Goal: Information Seeking & Learning: Check status

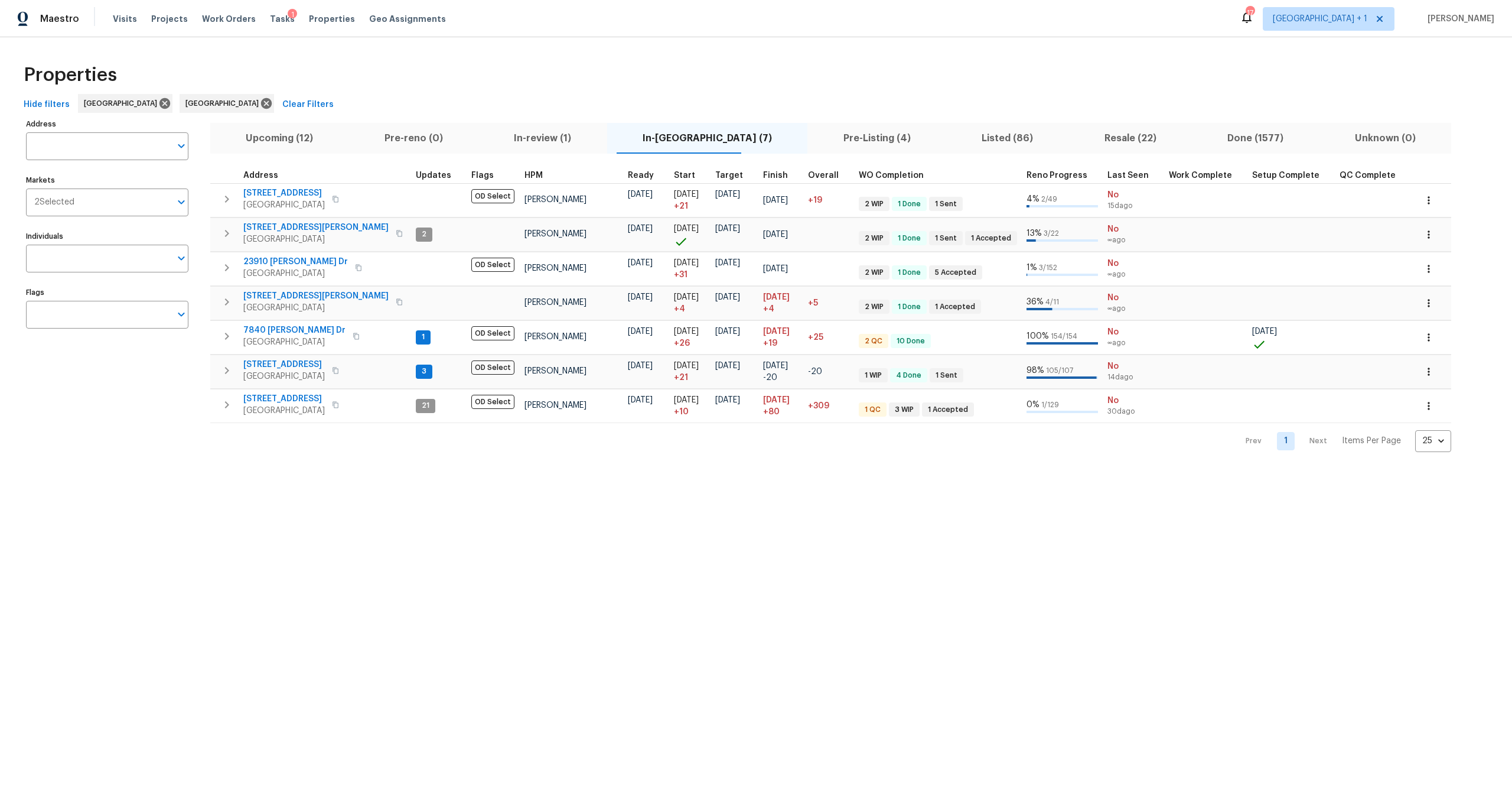
click at [382, 78] on div "Properties" at bounding box center [756, 75] width 1474 height 38
click at [305, 136] on span "Upcoming (12)" at bounding box center [280, 138] width 124 height 17
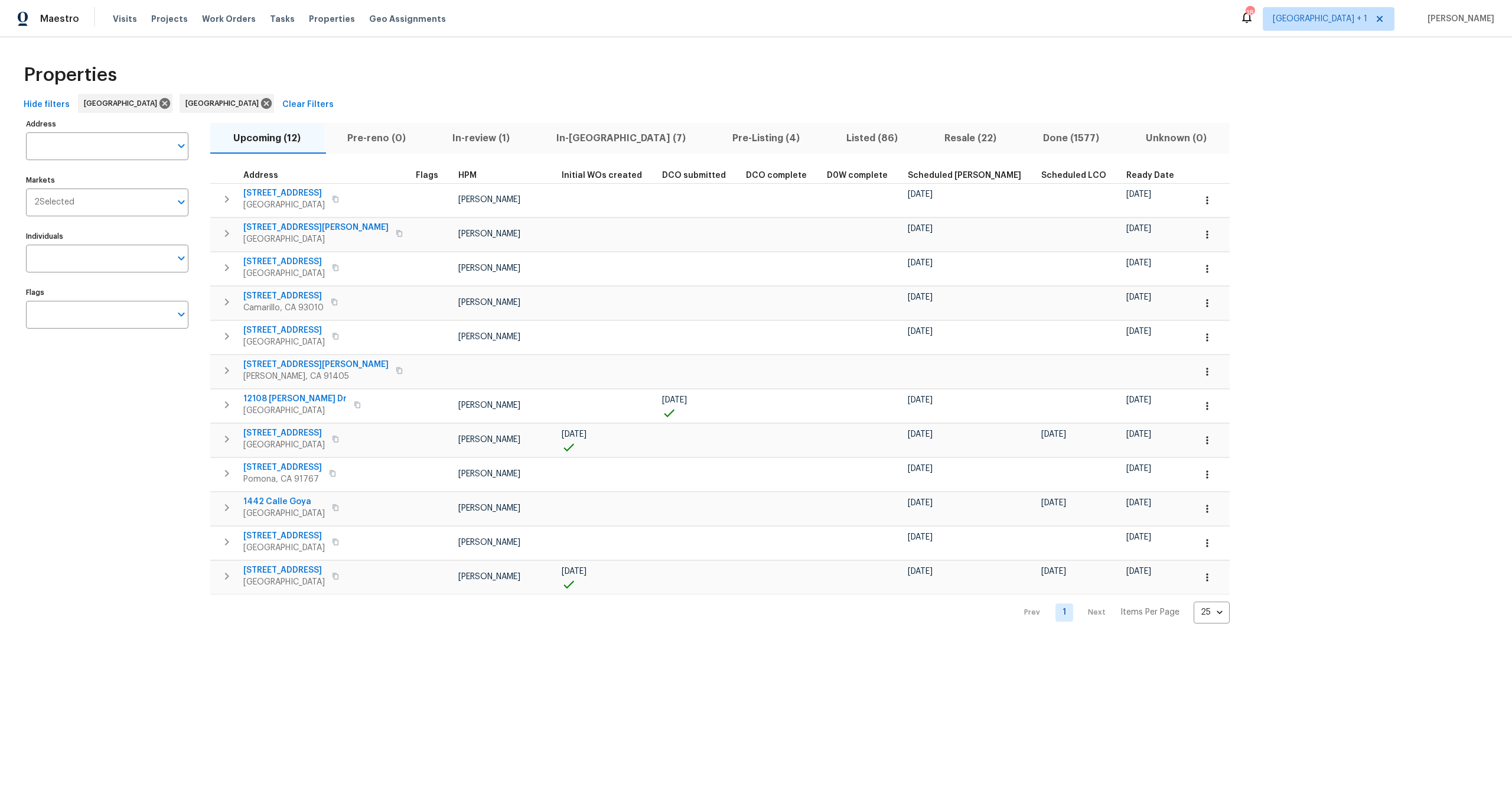
click at [558, 96] on div "Hide filters [GEOGRAPHIC_DATA] [GEOGRAPHIC_DATA] Clear Filters" at bounding box center [756, 105] width 1474 height 22
click at [644, 60] on div "Properties" at bounding box center [756, 75] width 1474 height 38
click at [508, 87] on div "Properties" at bounding box center [756, 75] width 1474 height 38
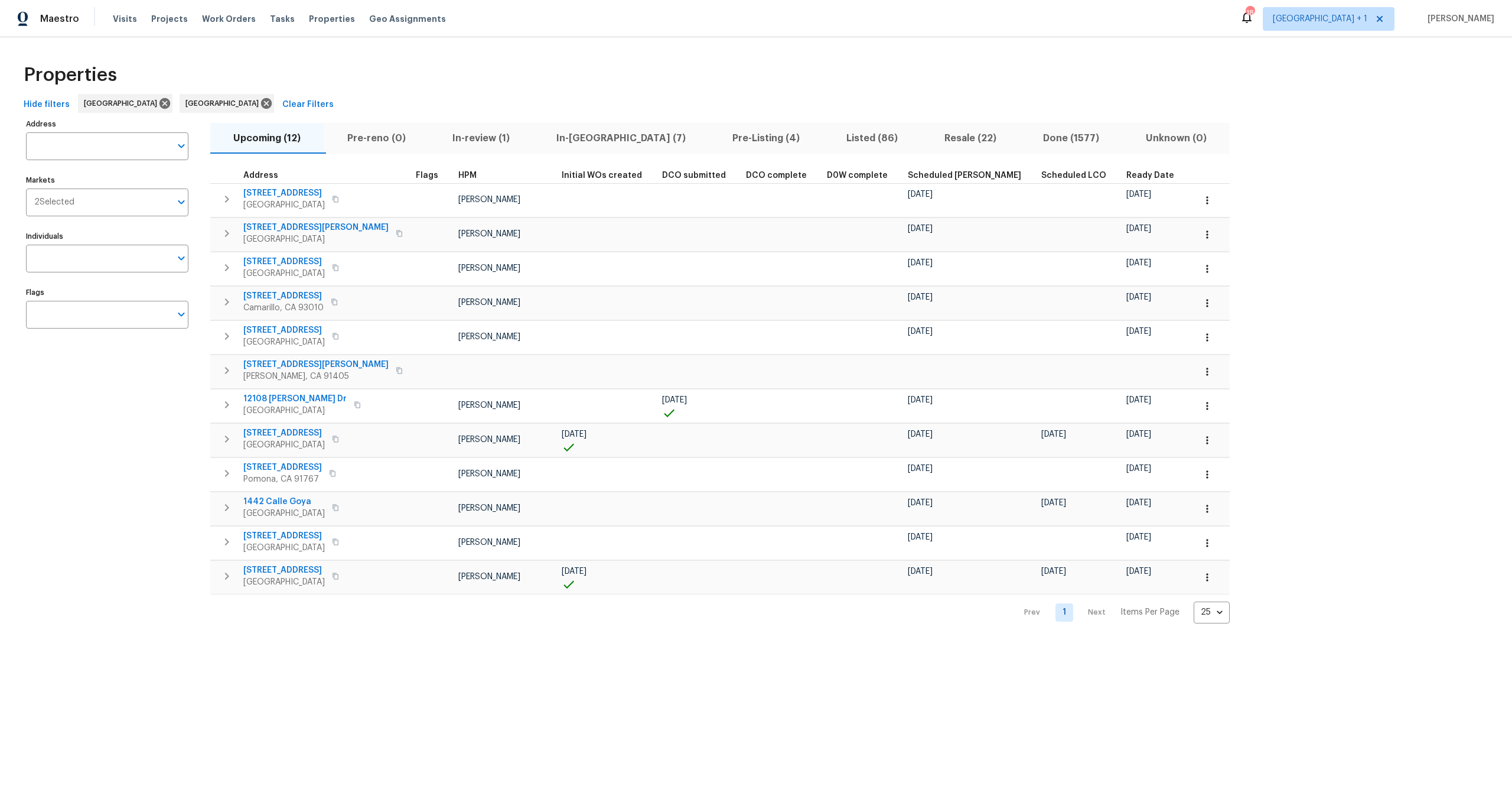
click at [511, 69] on div "Properties" at bounding box center [756, 75] width 1474 height 38
click at [505, 76] on div "Properties" at bounding box center [756, 75] width 1474 height 38
click at [424, 77] on div "Properties" at bounding box center [756, 75] width 1474 height 38
click at [443, 71] on div "Properties" at bounding box center [756, 75] width 1474 height 38
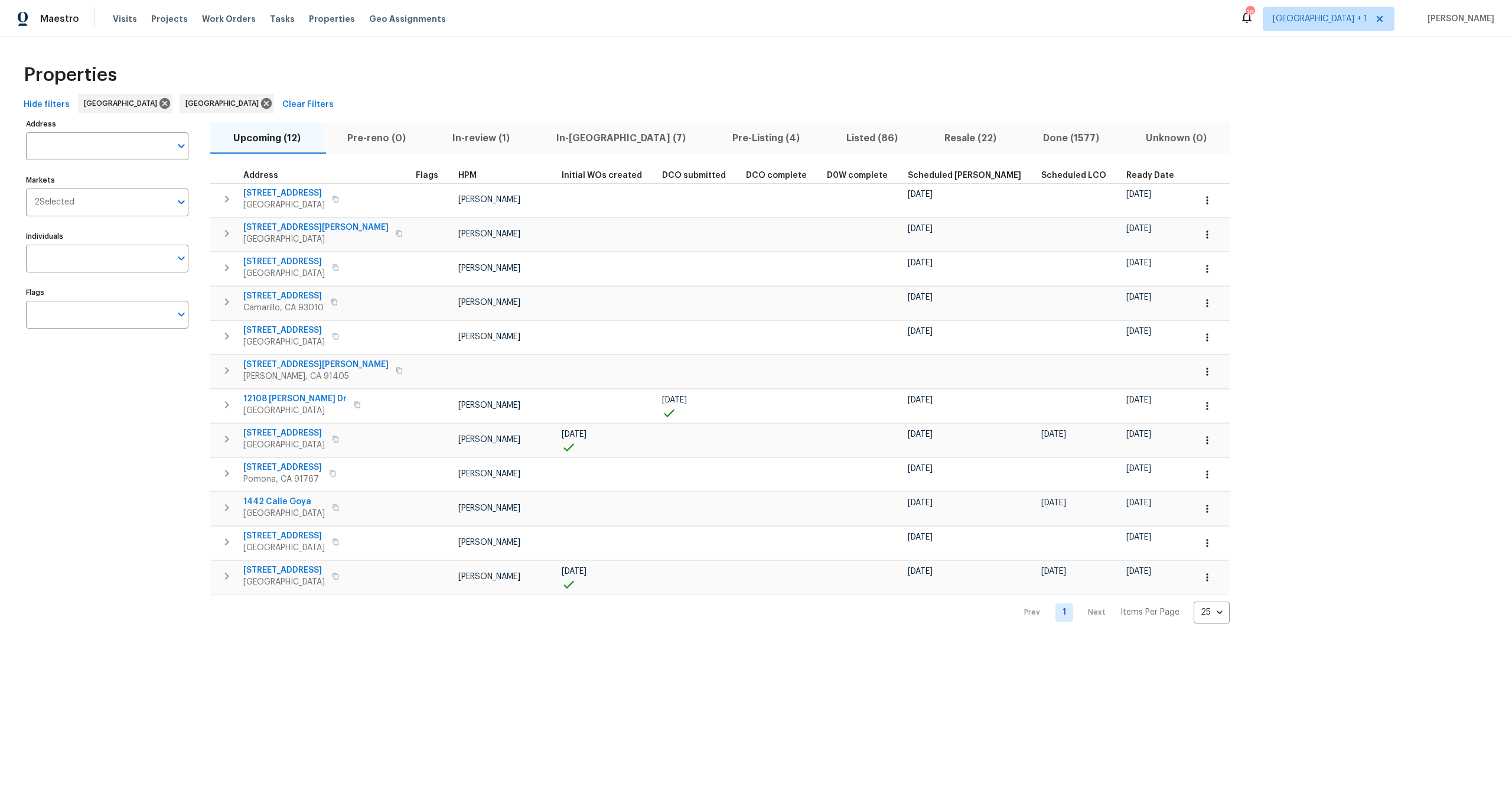
click at [454, 58] on div "Properties" at bounding box center [756, 75] width 1474 height 38
click at [358, 83] on div "Properties" at bounding box center [756, 75] width 1474 height 38
click at [372, 62] on div "Properties" at bounding box center [756, 75] width 1474 height 38
click at [101, 427] on div "Address Address Markets 2 Selected Markets Individuals Individuals Flags Flags" at bounding box center [115, 370] width 178 height 508
click at [99, 427] on div "Address Address Markets 2 Selected Markets Individuals Individuals Flags Flags" at bounding box center [115, 370] width 178 height 508
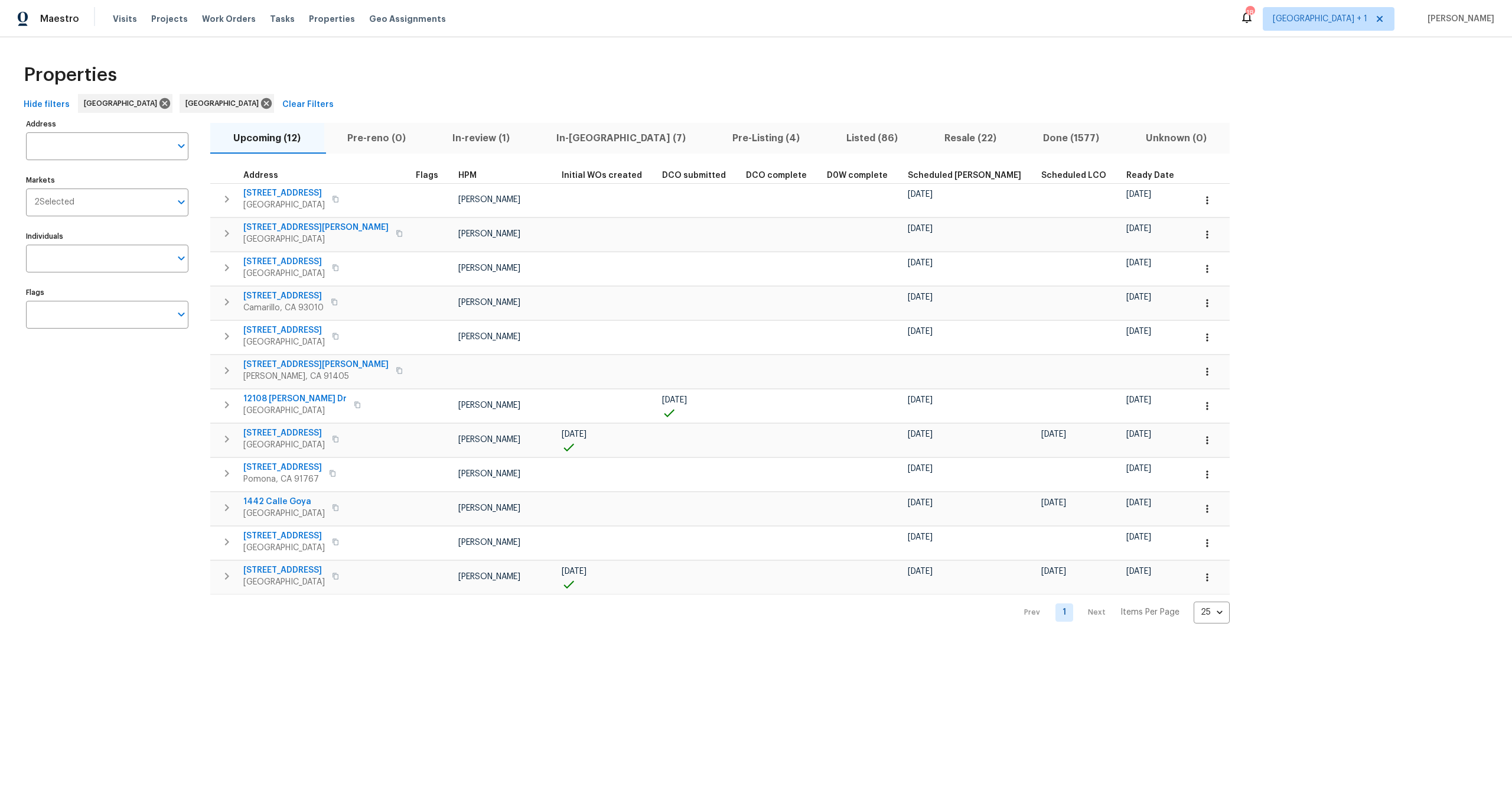
click at [74, 473] on div "Address Address Markets 2 Selected Markets Individuals Individuals Flags Flags" at bounding box center [115, 370] width 178 height 508
click at [104, 448] on div "Address Address Markets 2 Selected Markets Individuals Individuals Flags Flags" at bounding box center [115, 370] width 178 height 508
click at [96, 440] on div "Address Address Markets 2 Selected Markets Individuals Individuals Flags Flags" at bounding box center [115, 370] width 178 height 508
click at [140, 449] on div "Address Address Markets 2 Selected Markets Individuals Individuals Flags Flags" at bounding box center [115, 370] width 178 height 508
click at [86, 401] on div "Address Address Markets 2 Selected Markets Individuals Individuals Flags Flags" at bounding box center [115, 370] width 178 height 508
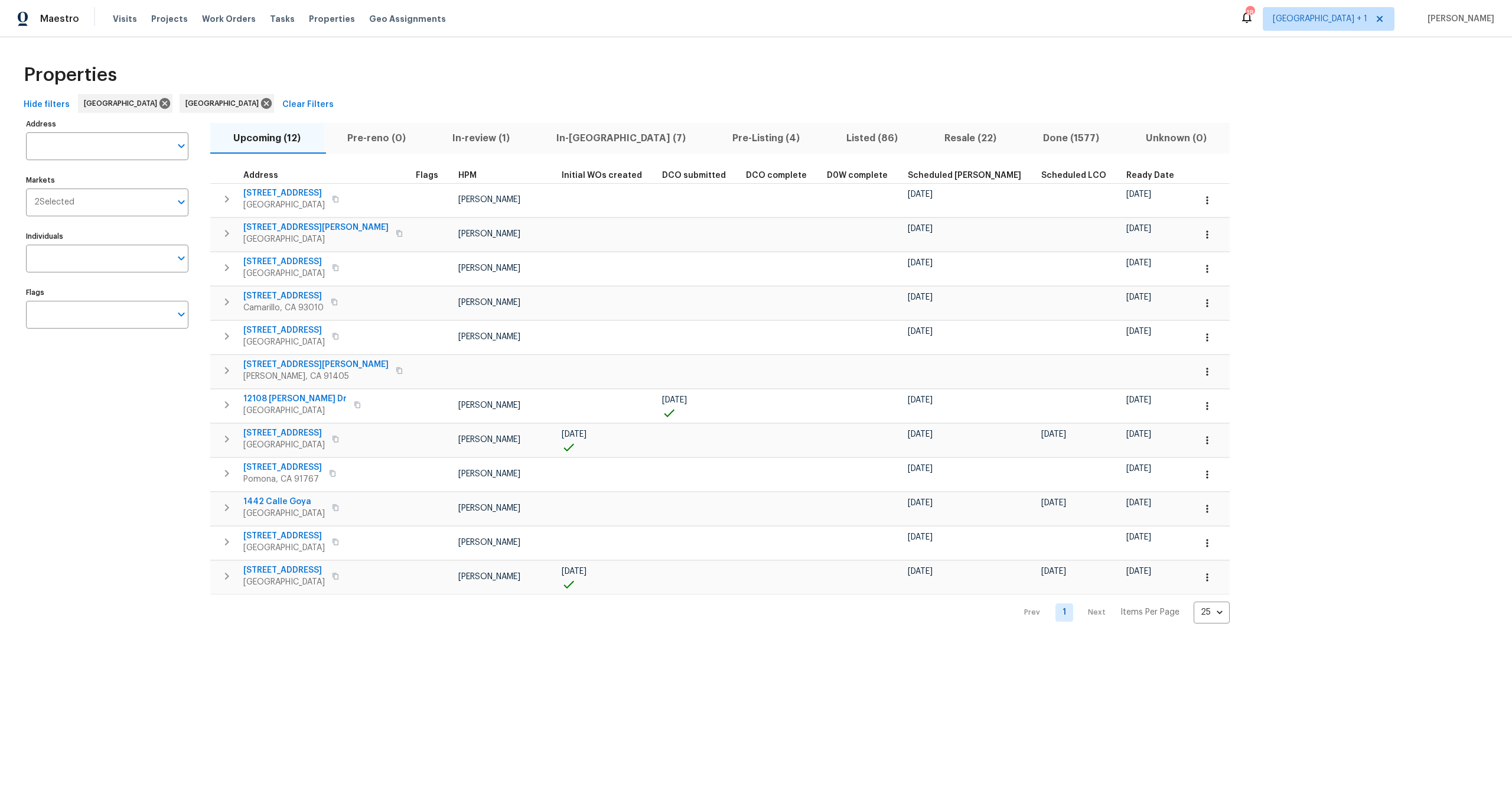
click at [108, 451] on div "Address Address Markets 2 Selected Markets Individuals Individuals Flags Flags" at bounding box center [115, 370] width 178 height 508
click at [146, 423] on div "Address Address Markets 2 Selected Markets Individuals Individuals Flags Flags" at bounding box center [115, 370] width 178 height 508
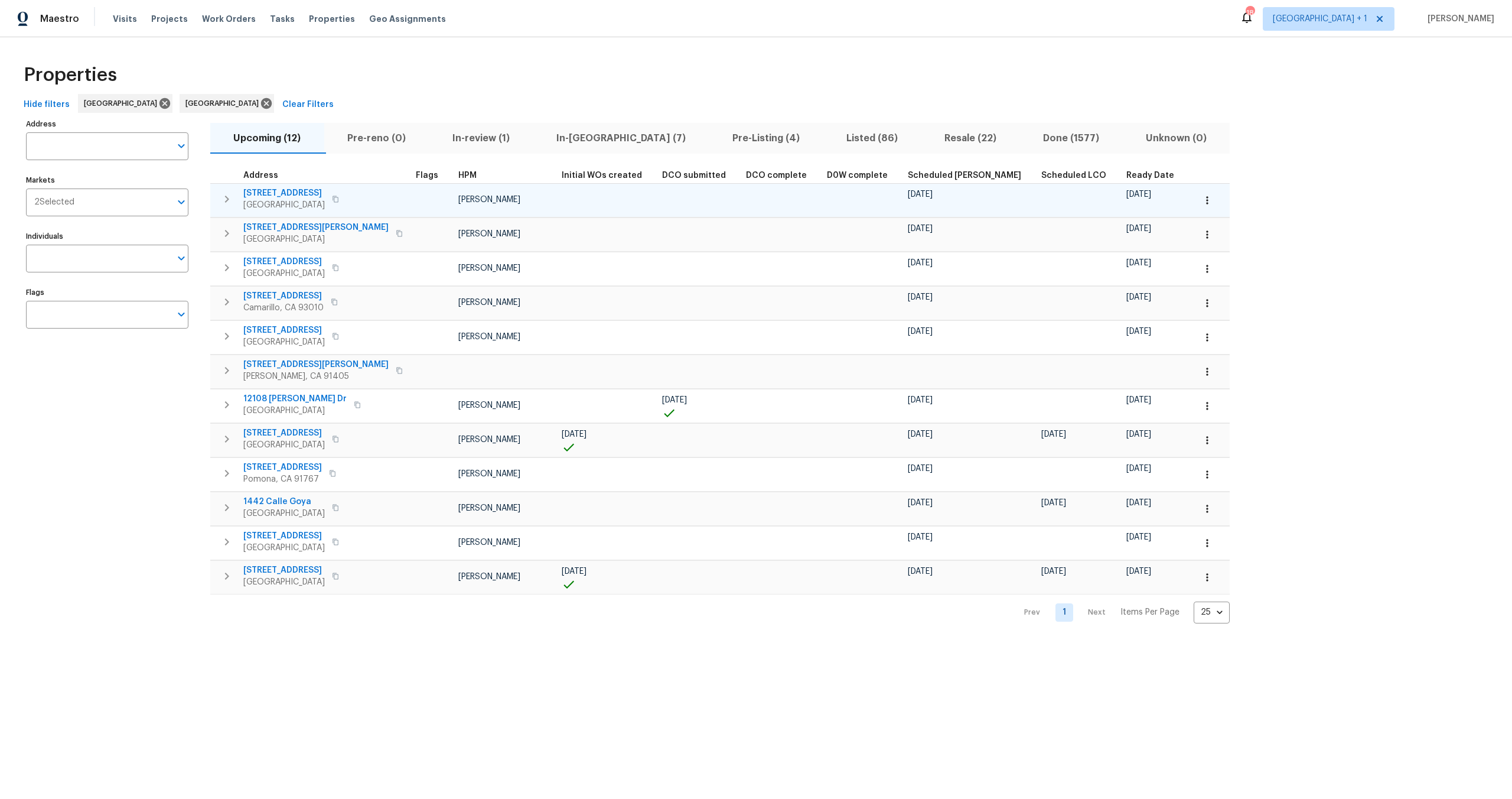
click at [266, 194] on span "5989 Chaumont Dr" at bounding box center [284, 193] width 81 height 12
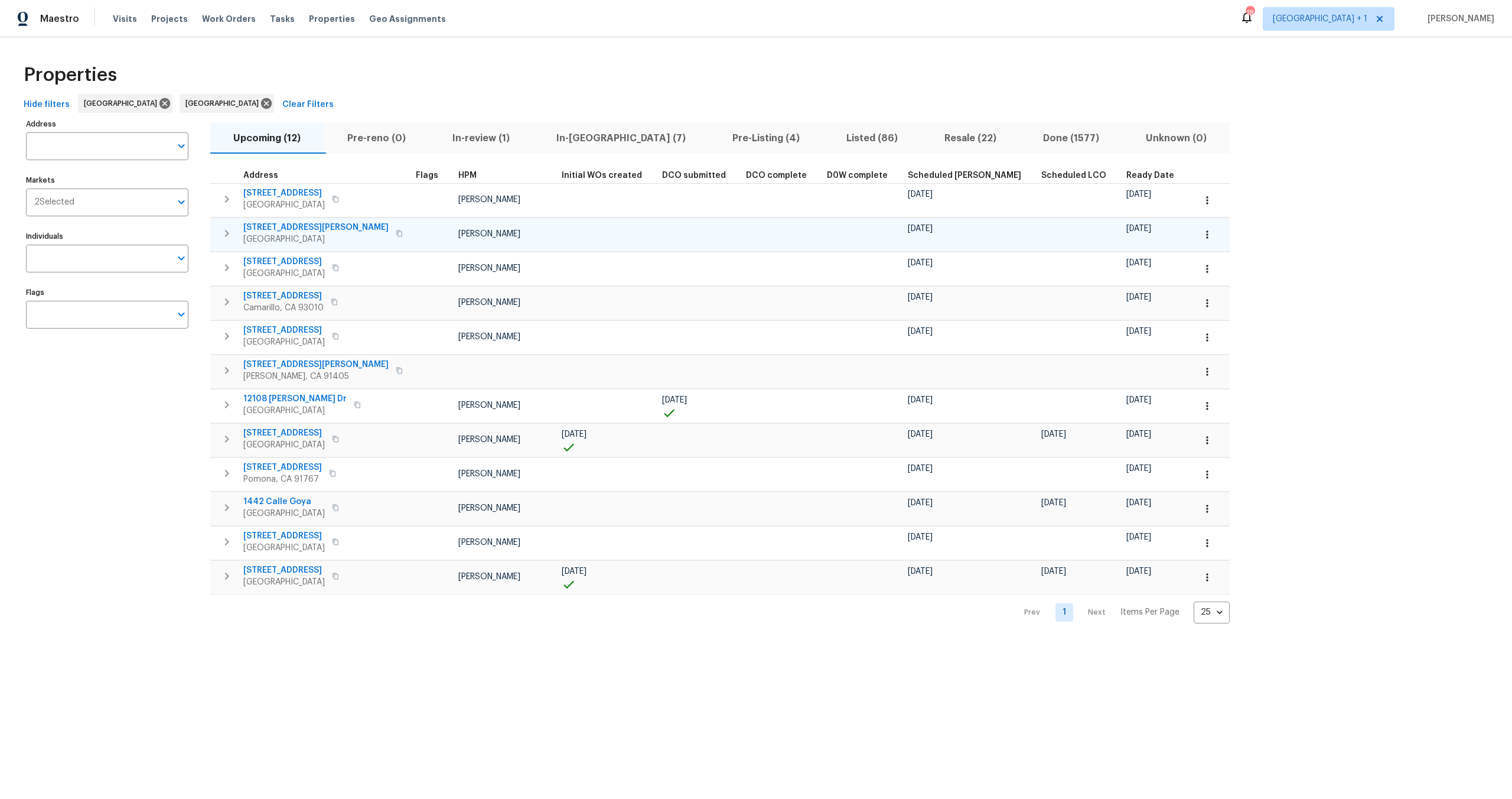
click at [310, 227] on span "1822 McDougal Way" at bounding box center [316, 228] width 146 height 12
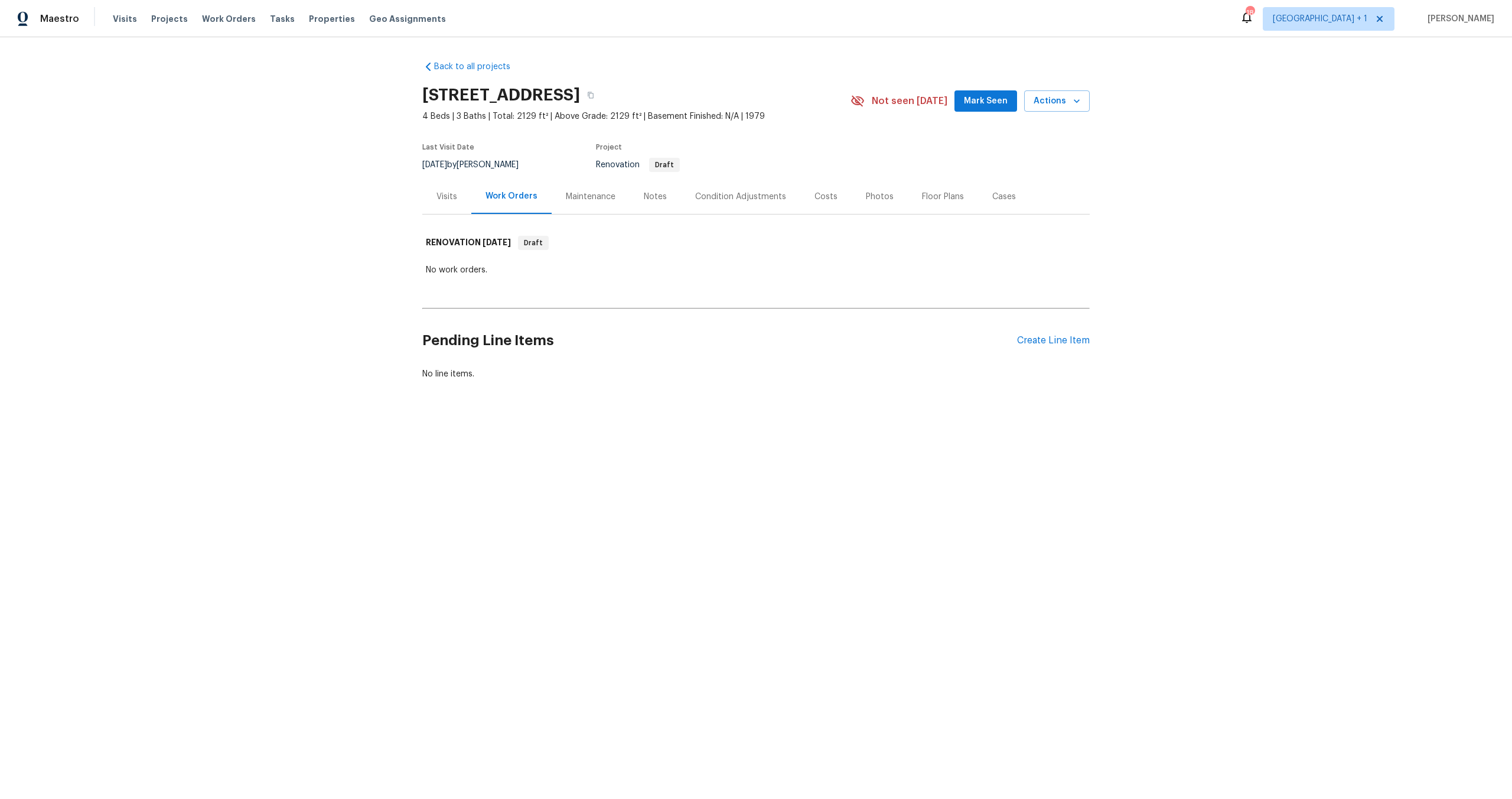
click at [651, 194] on div "Notes" at bounding box center [655, 197] width 23 height 12
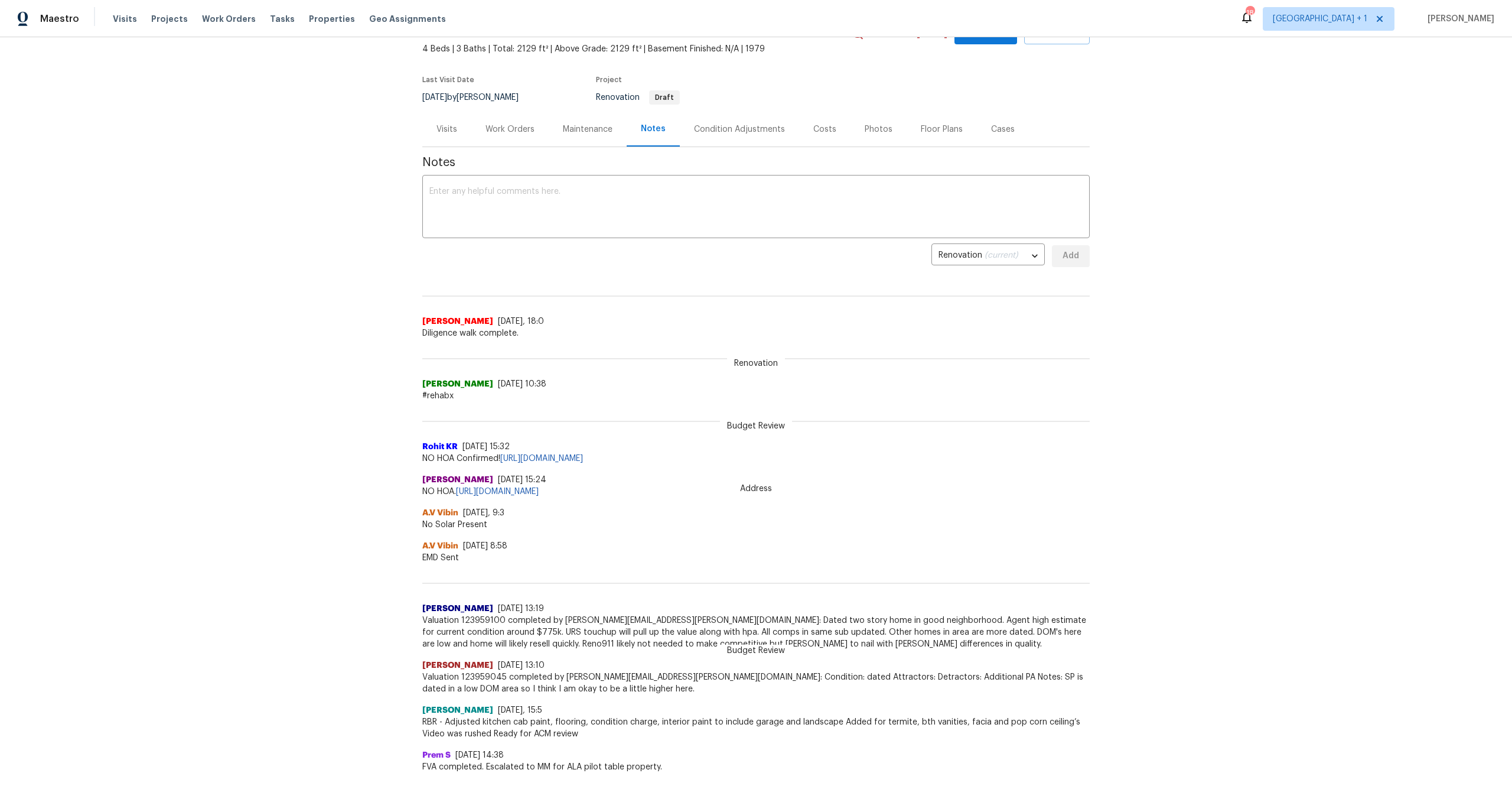
scroll to position [121, 0]
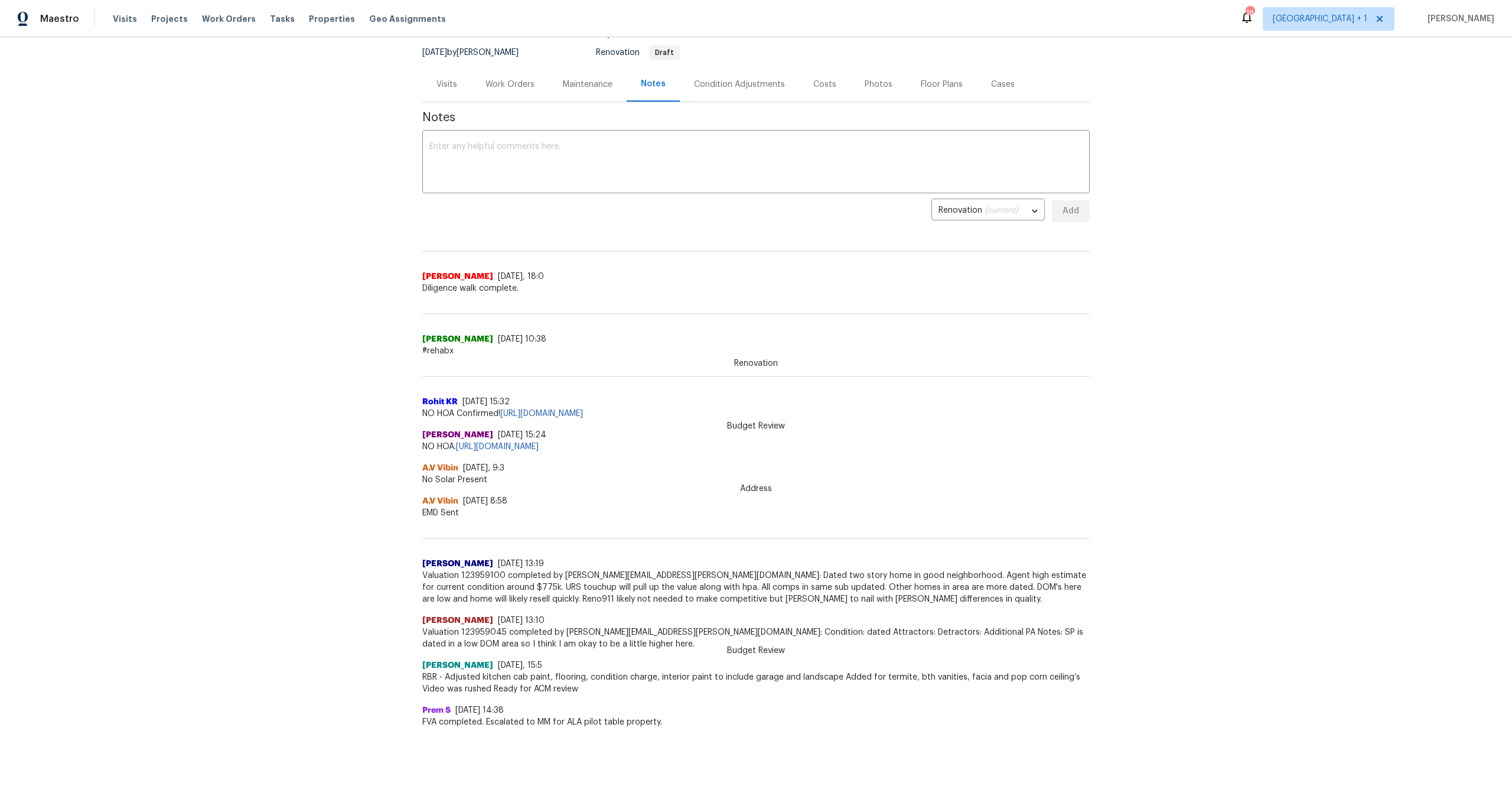
click at [512, 79] on div "Work Orders" at bounding box center [510, 85] width 49 height 12
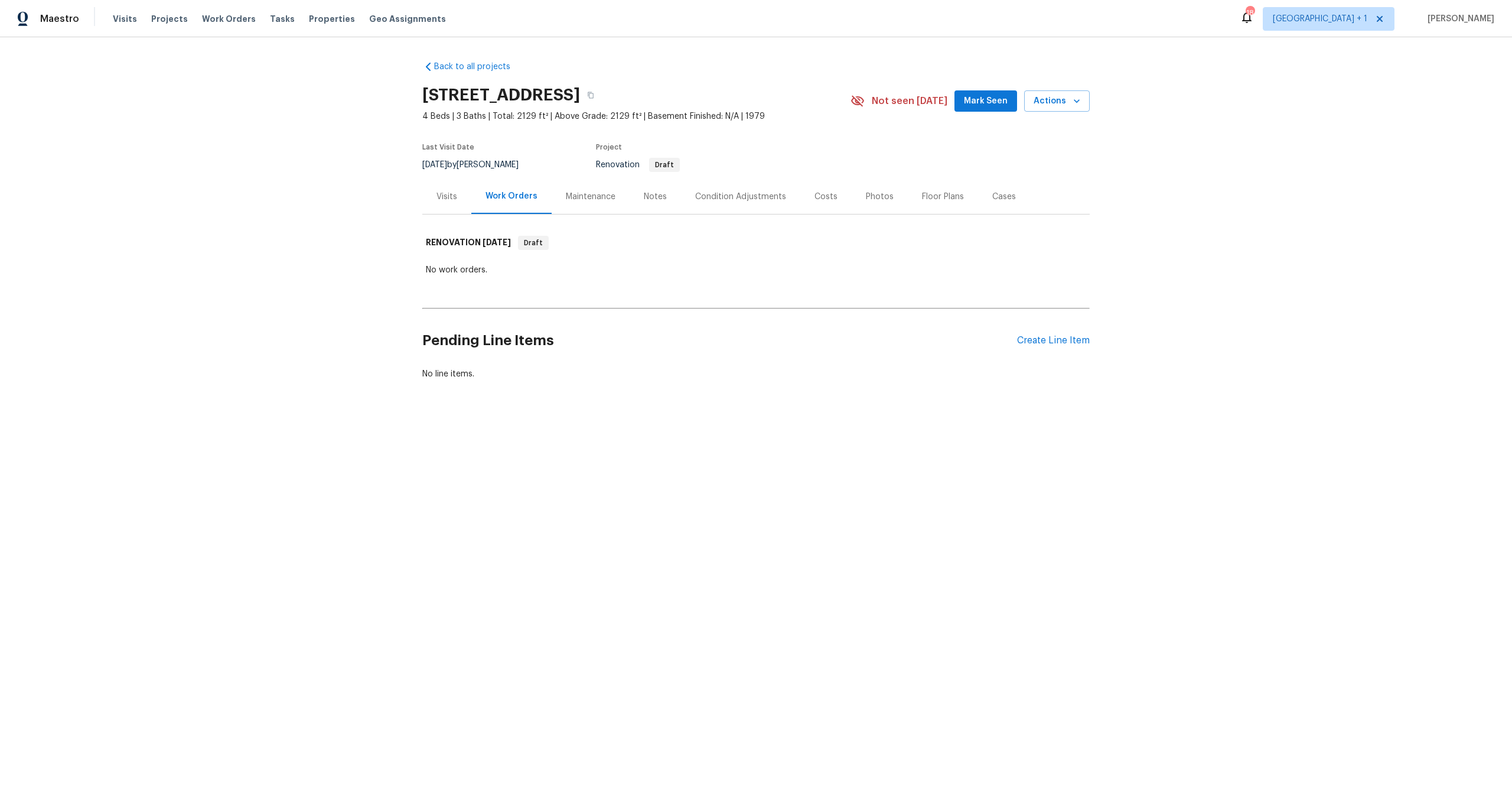
click at [451, 193] on div "Visits" at bounding box center [446, 197] width 20 height 12
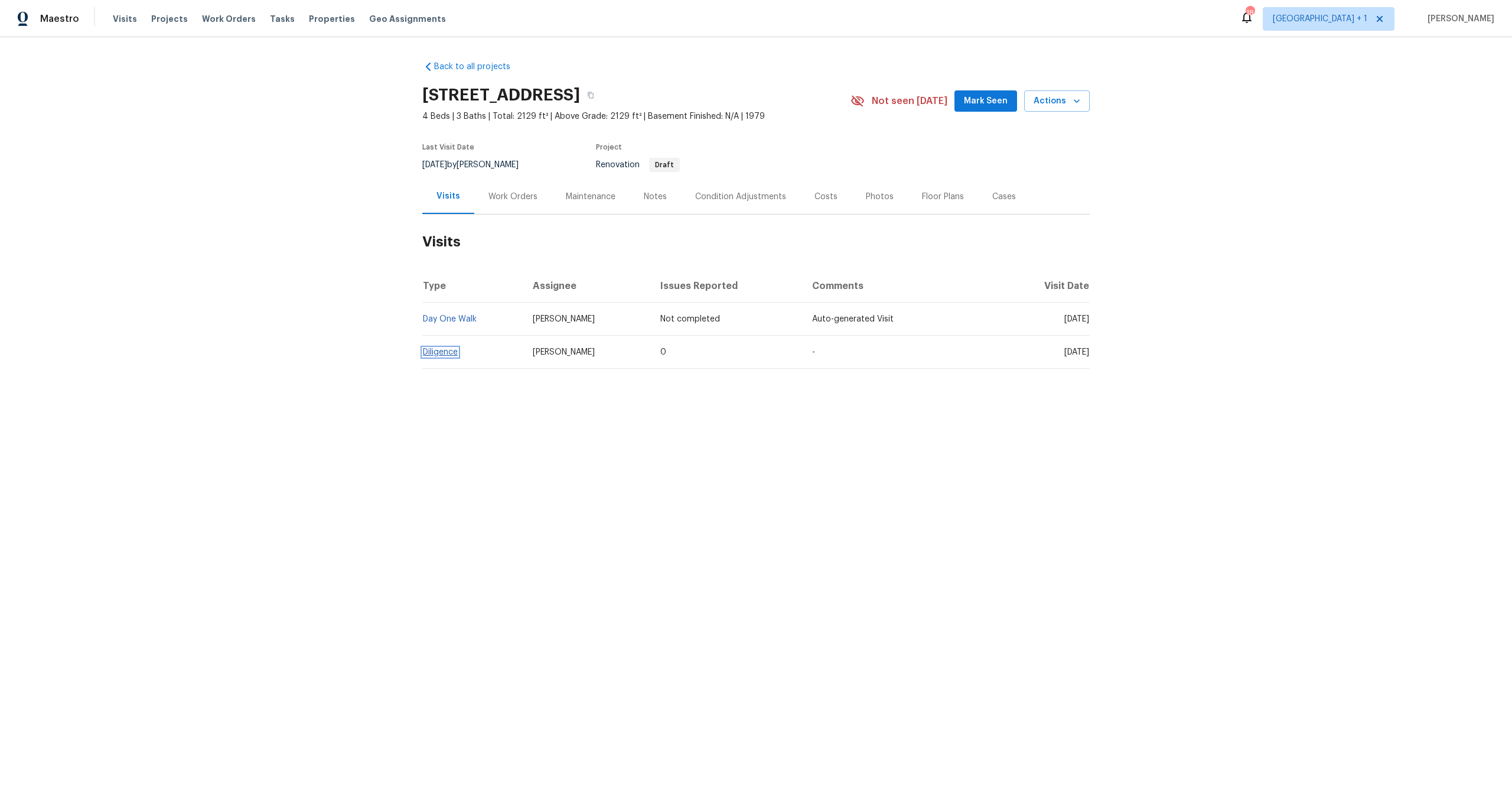
click at [435, 351] on link "Diligence" at bounding box center [440, 352] width 35 height 8
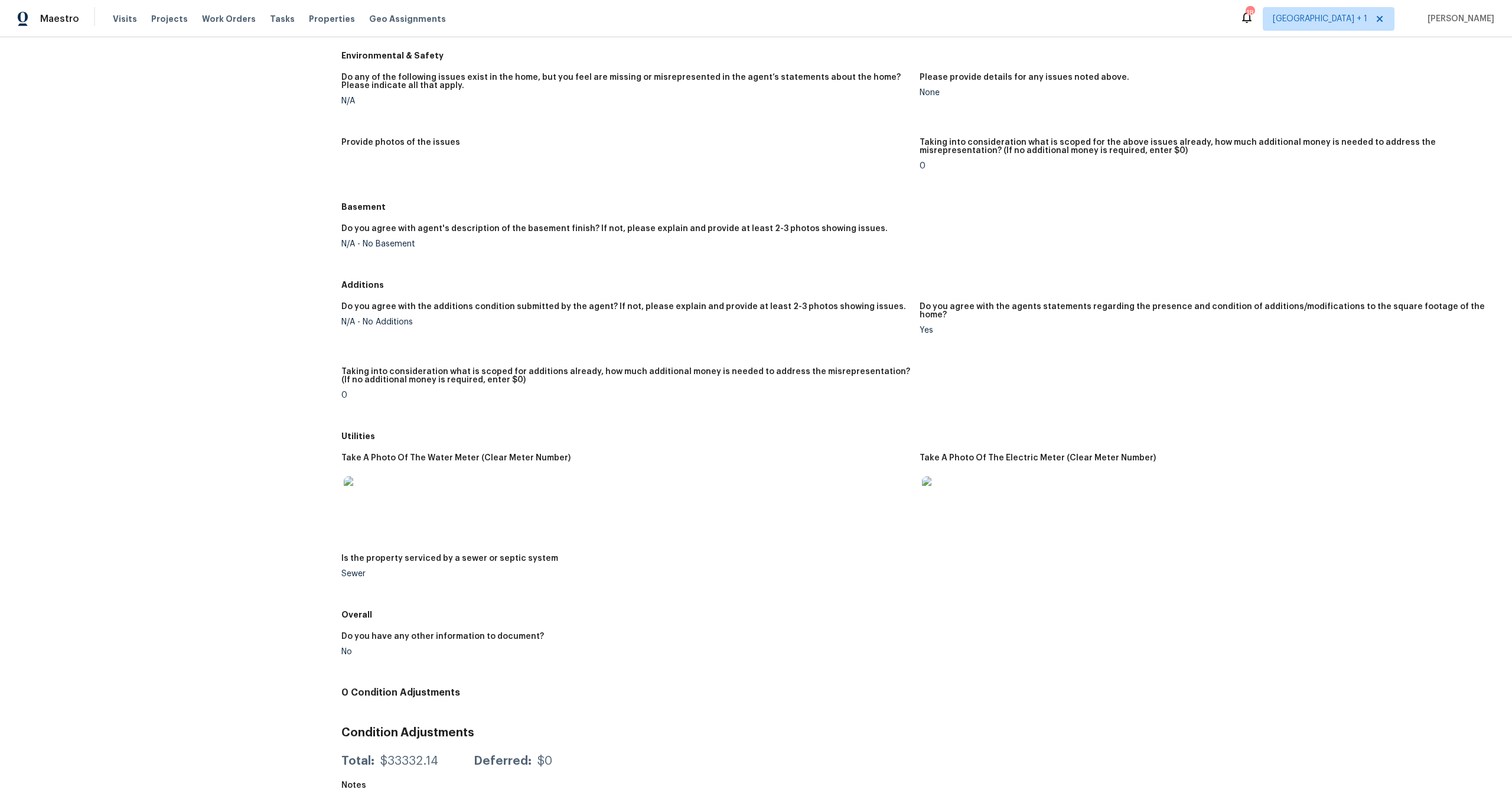
scroll to position [1069, 0]
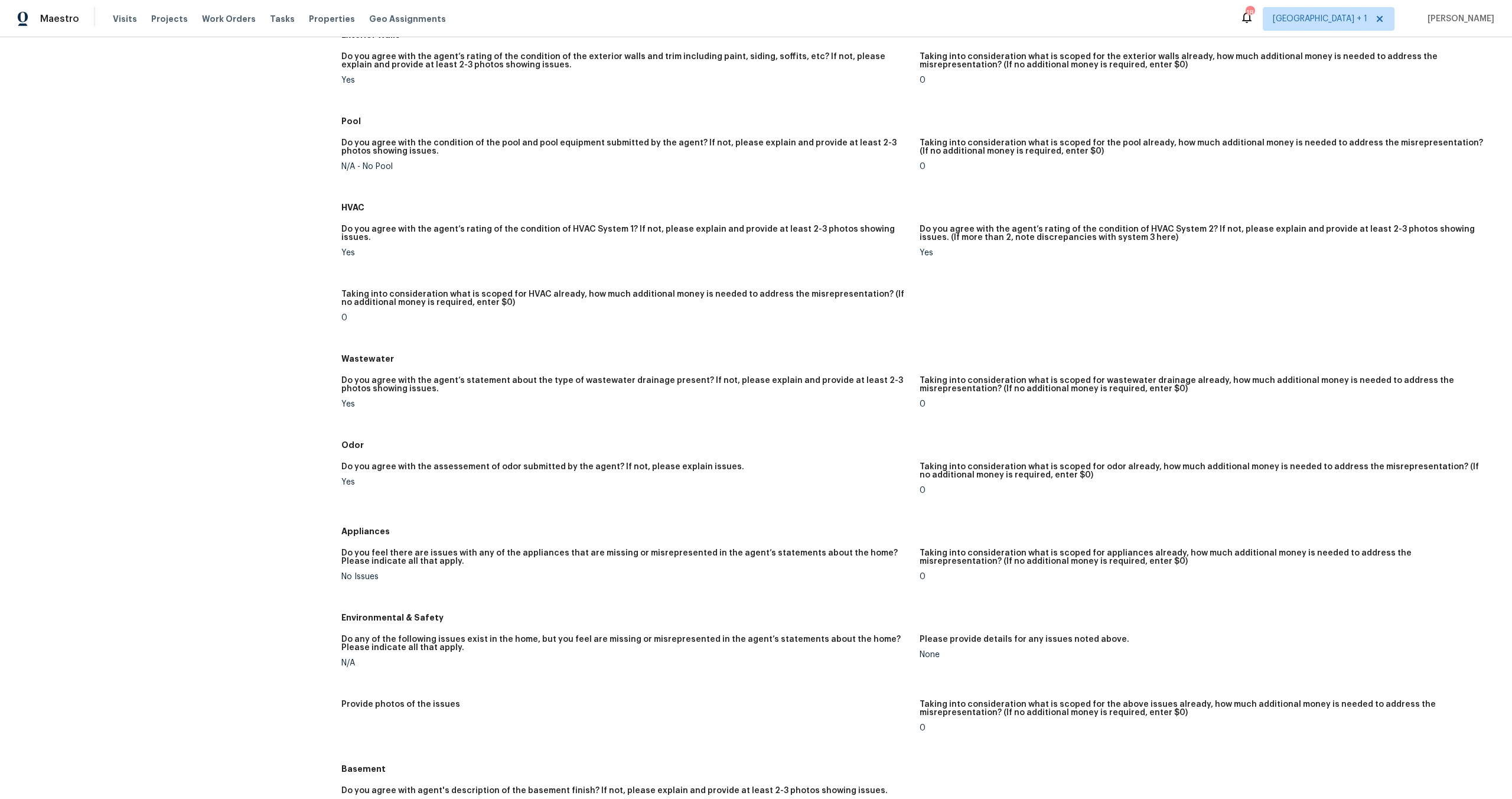
scroll to position [0, 0]
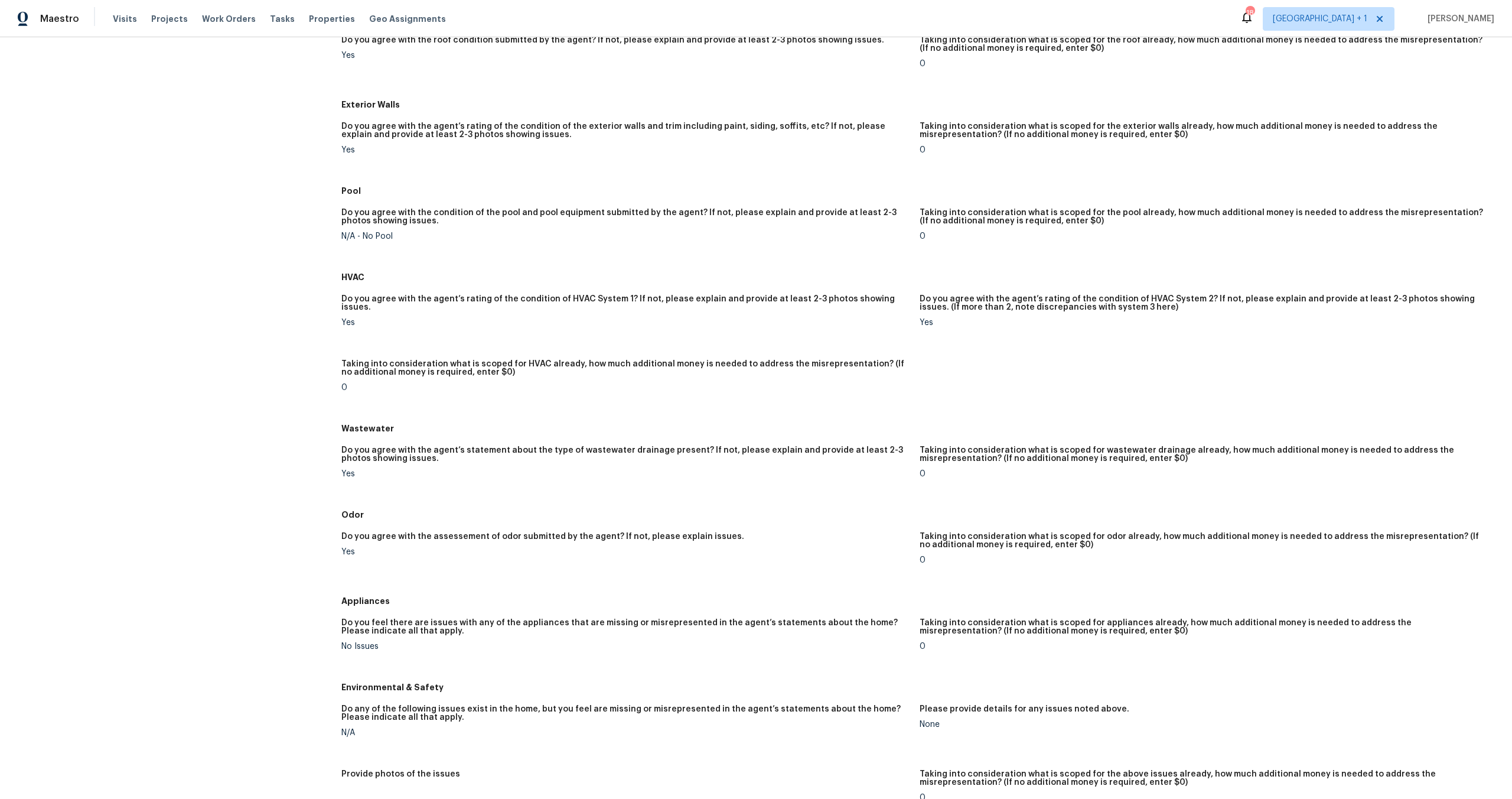
scroll to position [445, 0]
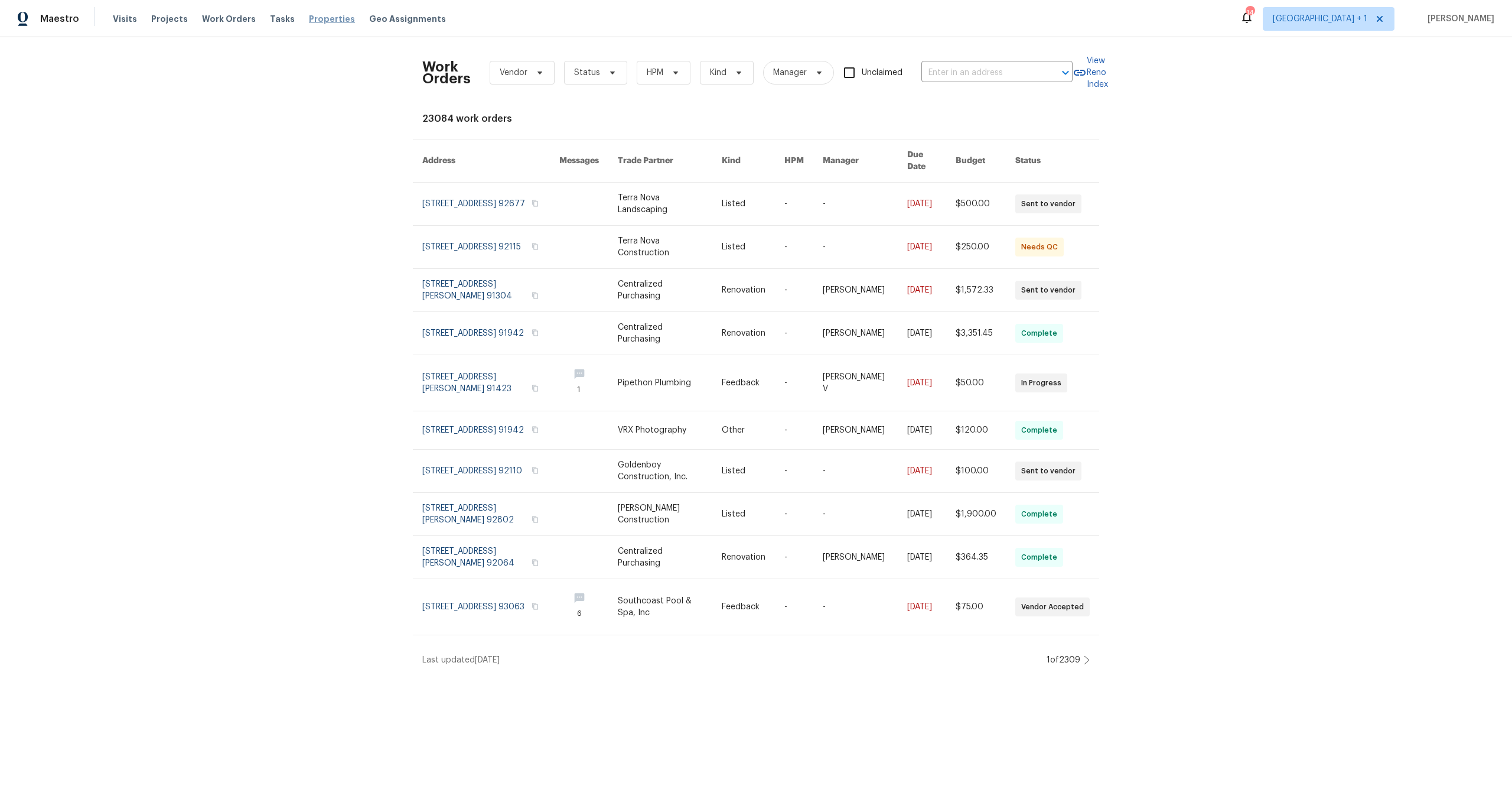
click at [316, 19] on span "Properties" at bounding box center [332, 19] width 46 height 12
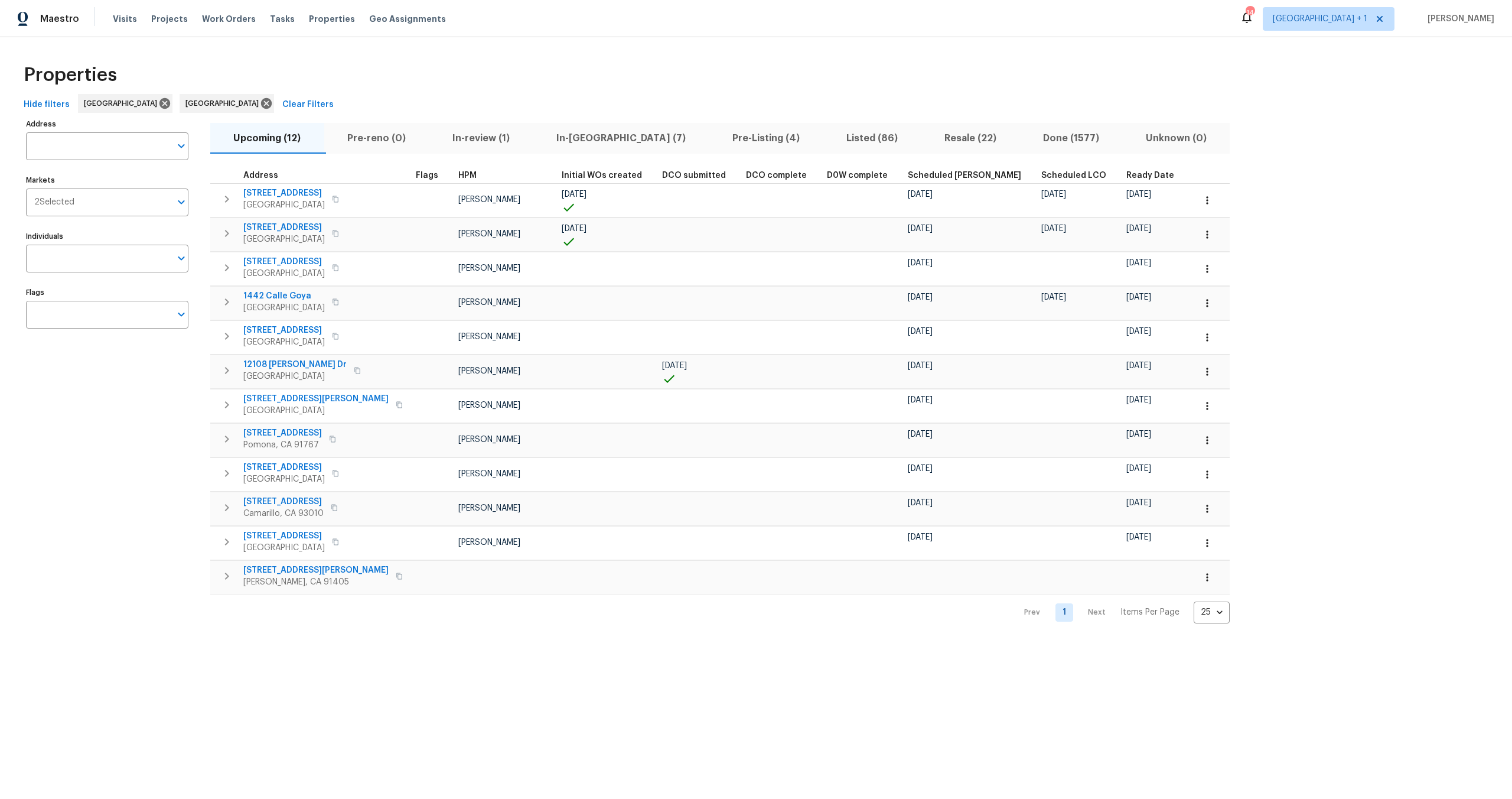
click at [927, 173] on span "Scheduled COE" at bounding box center [964, 175] width 113 height 8
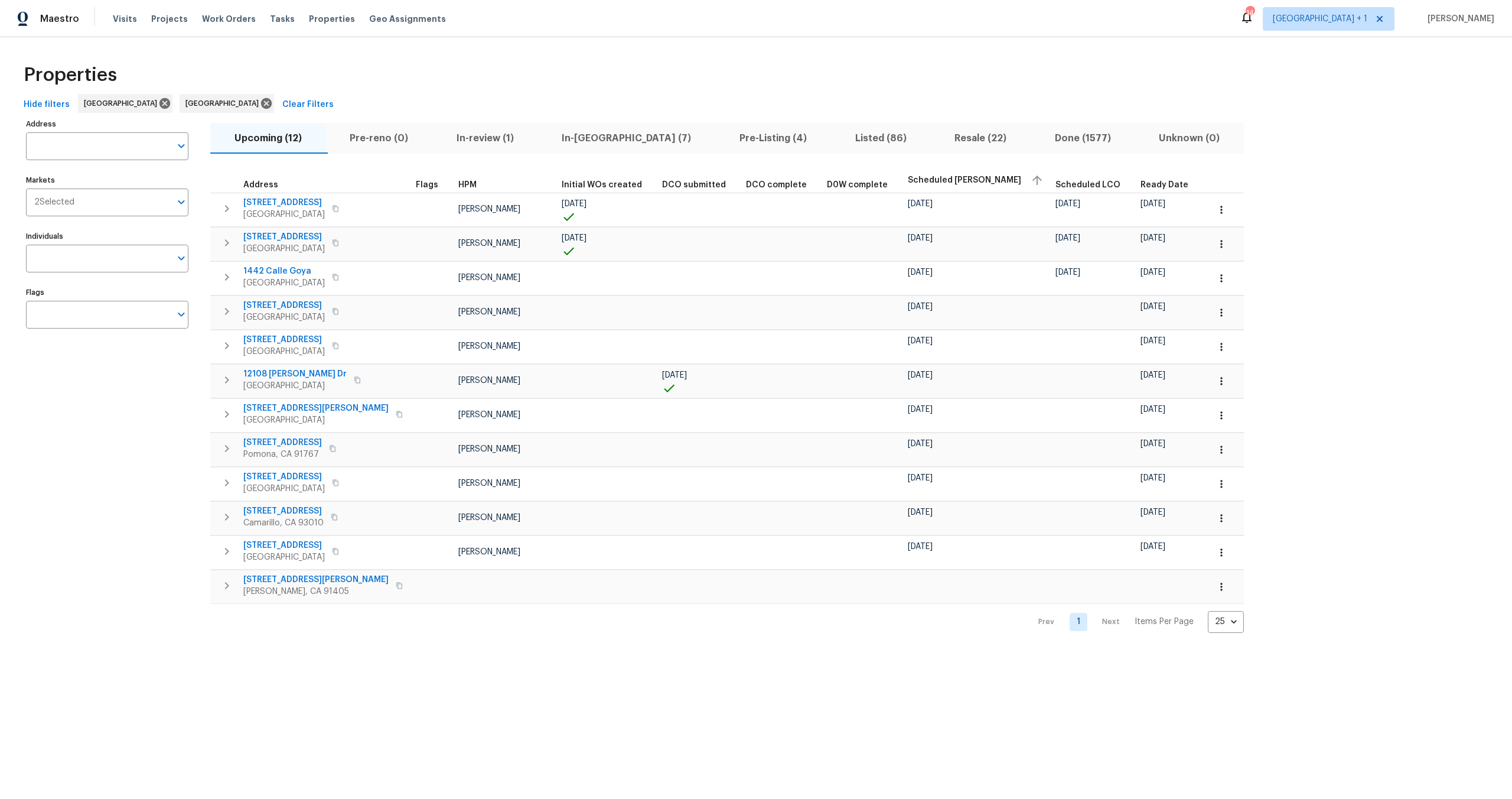
click at [167, 468] on div "Address Address Markets 2 Selected Markets Individuals Individuals Flags Flags" at bounding box center [115, 374] width 178 height 517
click at [156, 389] on div "Address Address Markets 2 Selected Markets Individuals Individuals Flags Flags" at bounding box center [115, 374] width 178 height 517
click at [100, 413] on div "Address Address Markets 2 Selected Markets Individuals Individuals Flags Flags" at bounding box center [115, 374] width 178 height 517
click at [772, 24] on div "Maestro Visits Projects Work Orders Tasks Properties Geo Assignments 14 Los Ang…" at bounding box center [756, 18] width 1512 height 37
click at [303, 70] on div "Properties" at bounding box center [756, 75] width 1474 height 38
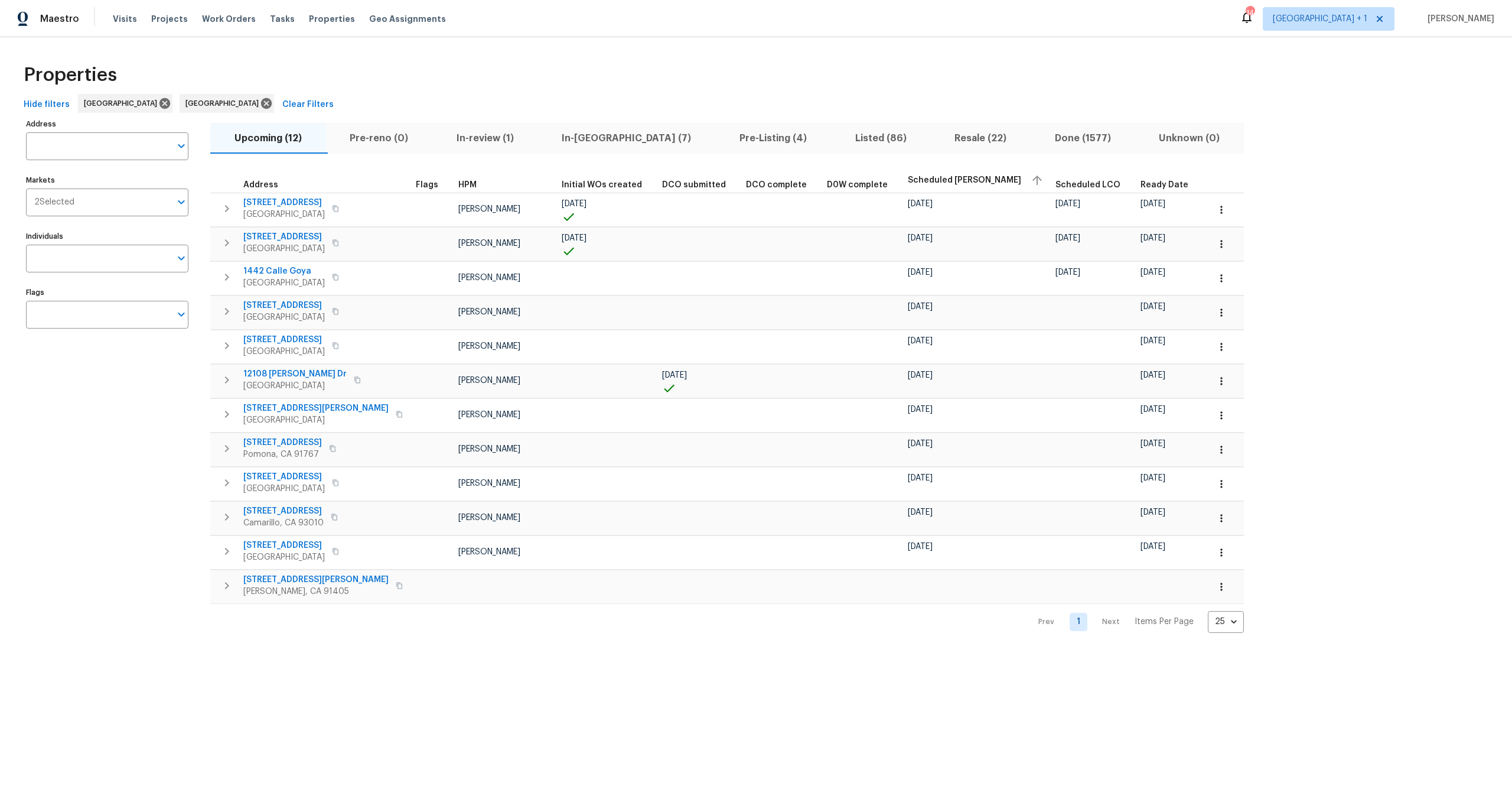
click at [440, 72] on div "Properties" at bounding box center [756, 75] width 1474 height 38
click at [374, 72] on div "Properties" at bounding box center [756, 75] width 1474 height 38
click at [374, 62] on div "Properties" at bounding box center [756, 75] width 1474 height 38
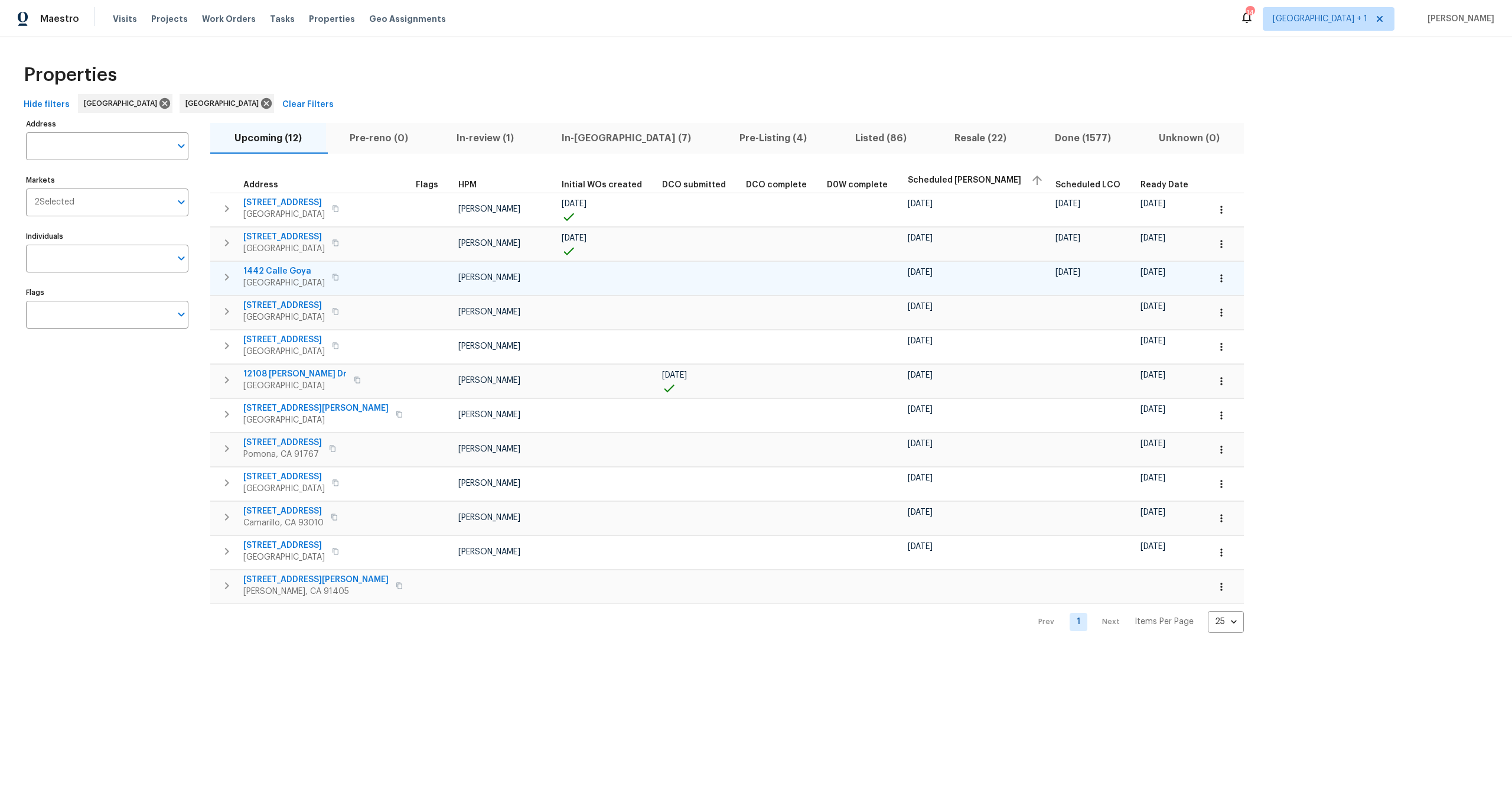
click at [411, 279] on td at bounding box center [432, 278] width 42 height 33
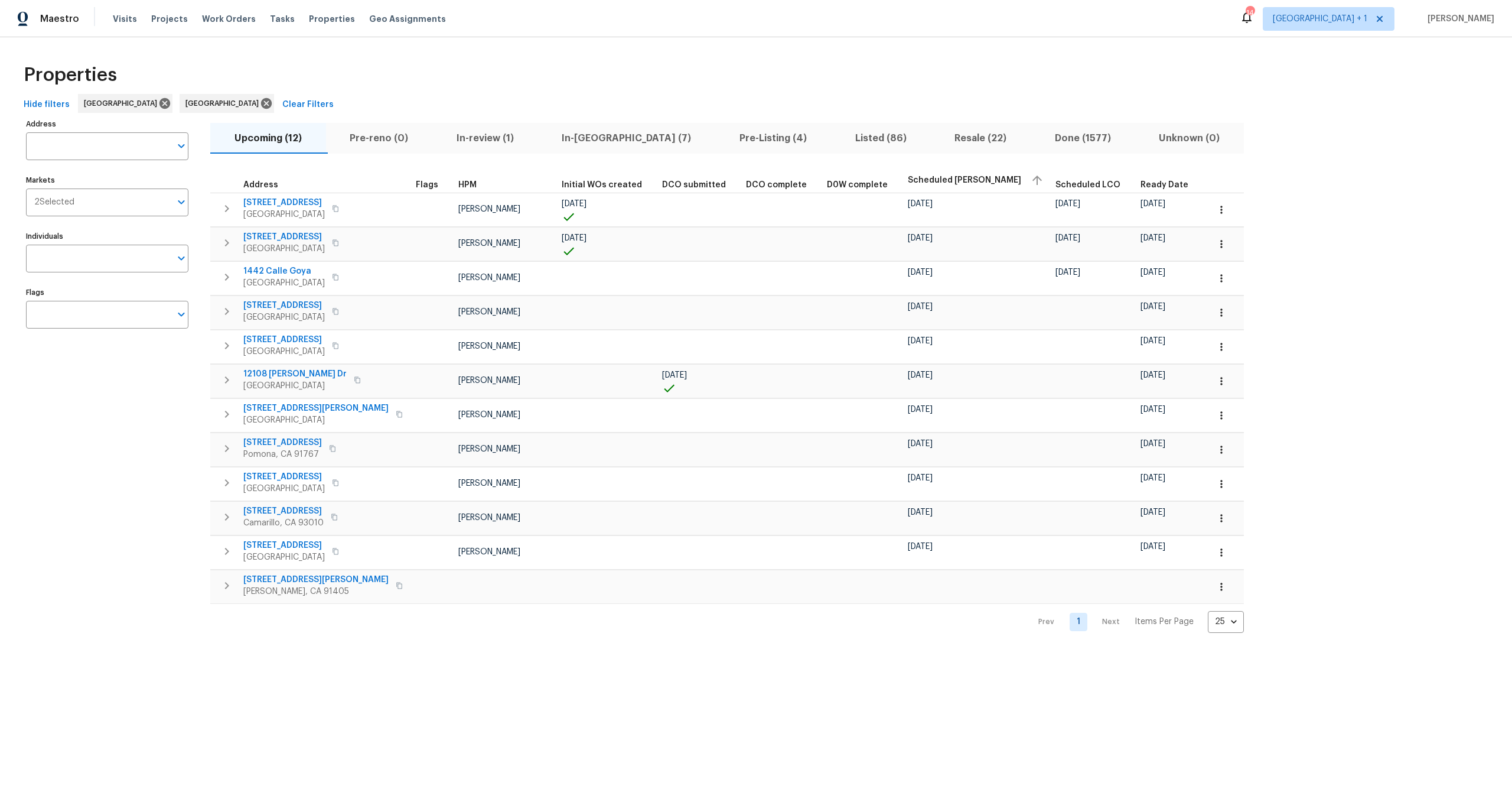
click at [564, 84] on div "Properties" at bounding box center [756, 75] width 1474 height 38
click at [561, 95] on div "Hide filters Los Angeles San Diego Clear Filters" at bounding box center [756, 105] width 1474 height 22
click at [579, 71] on div "Properties" at bounding box center [756, 75] width 1474 height 38
click at [385, 97] on div "Hide filters Los Angeles San Diego Clear Filters" at bounding box center [756, 105] width 1474 height 22
click at [644, 74] on div "Properties" at bounding box center [756, 75] width 1474 height 38
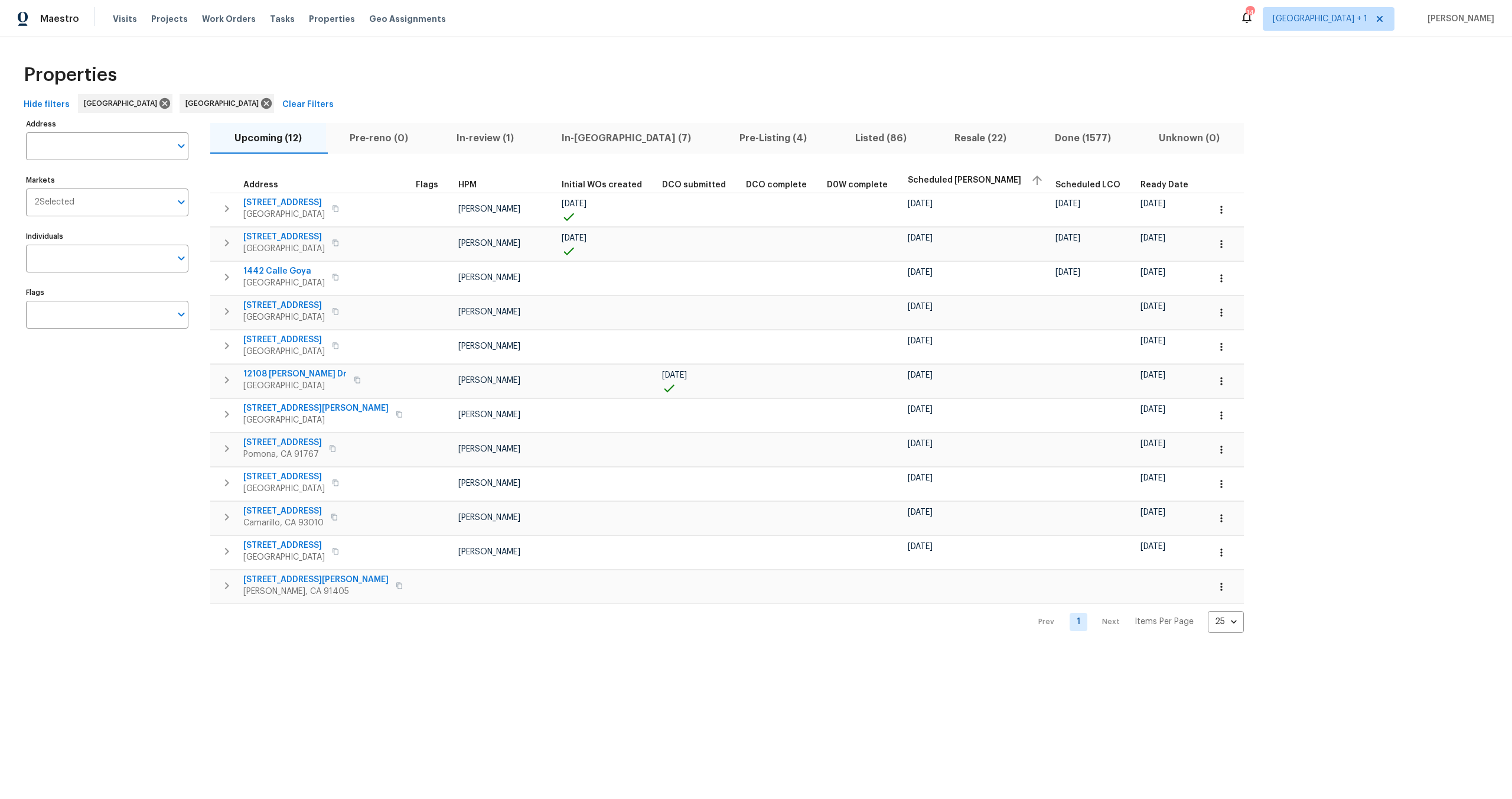
click at [853, 95] on div "Hide filters Los Angeles San Diego Clear Filters" at bounding box center [756, 105] width 1474 height 22
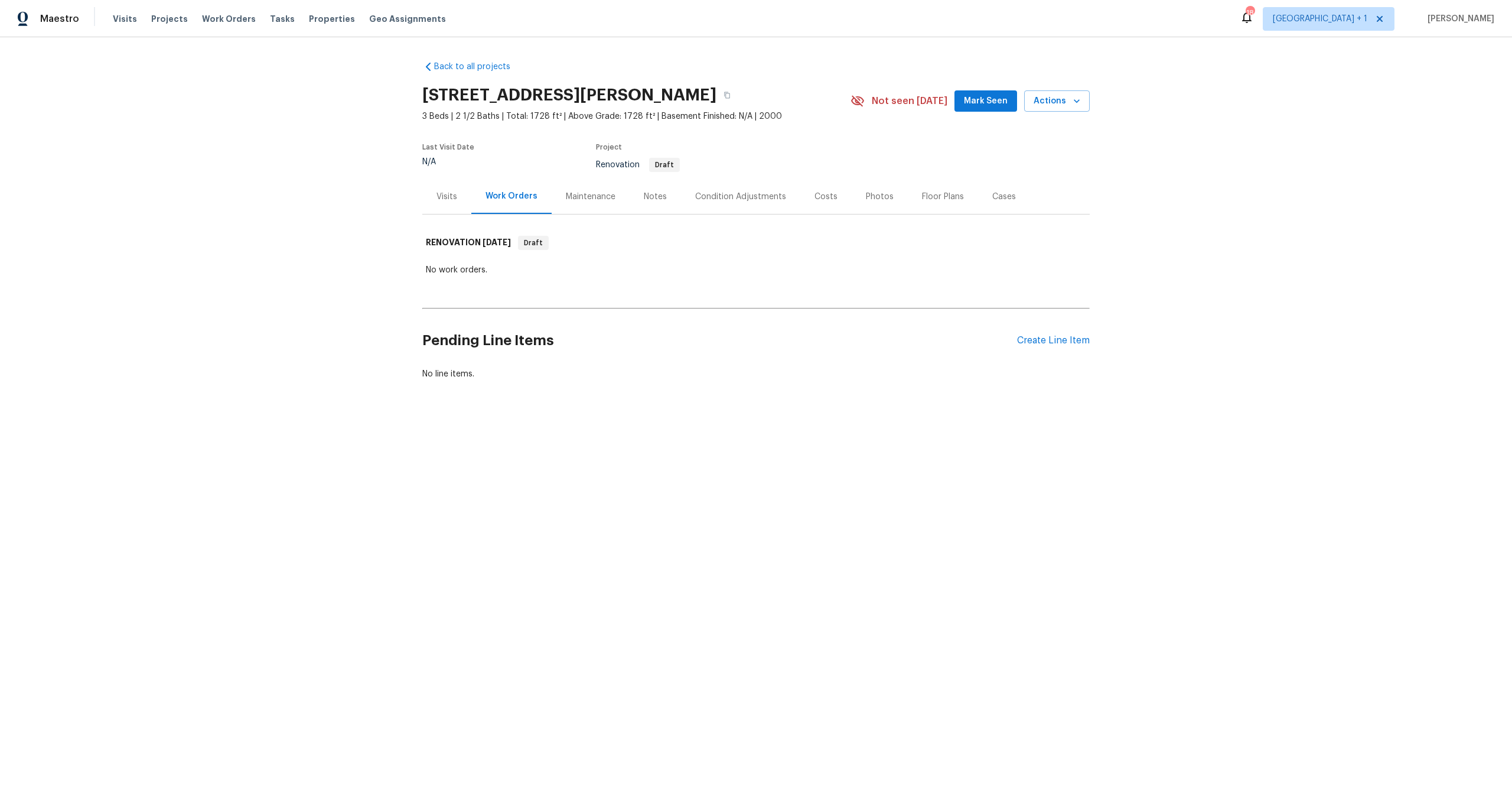
click at [426, 188] on div "Visits" at bounding box center [447, 197] width 49 height 35
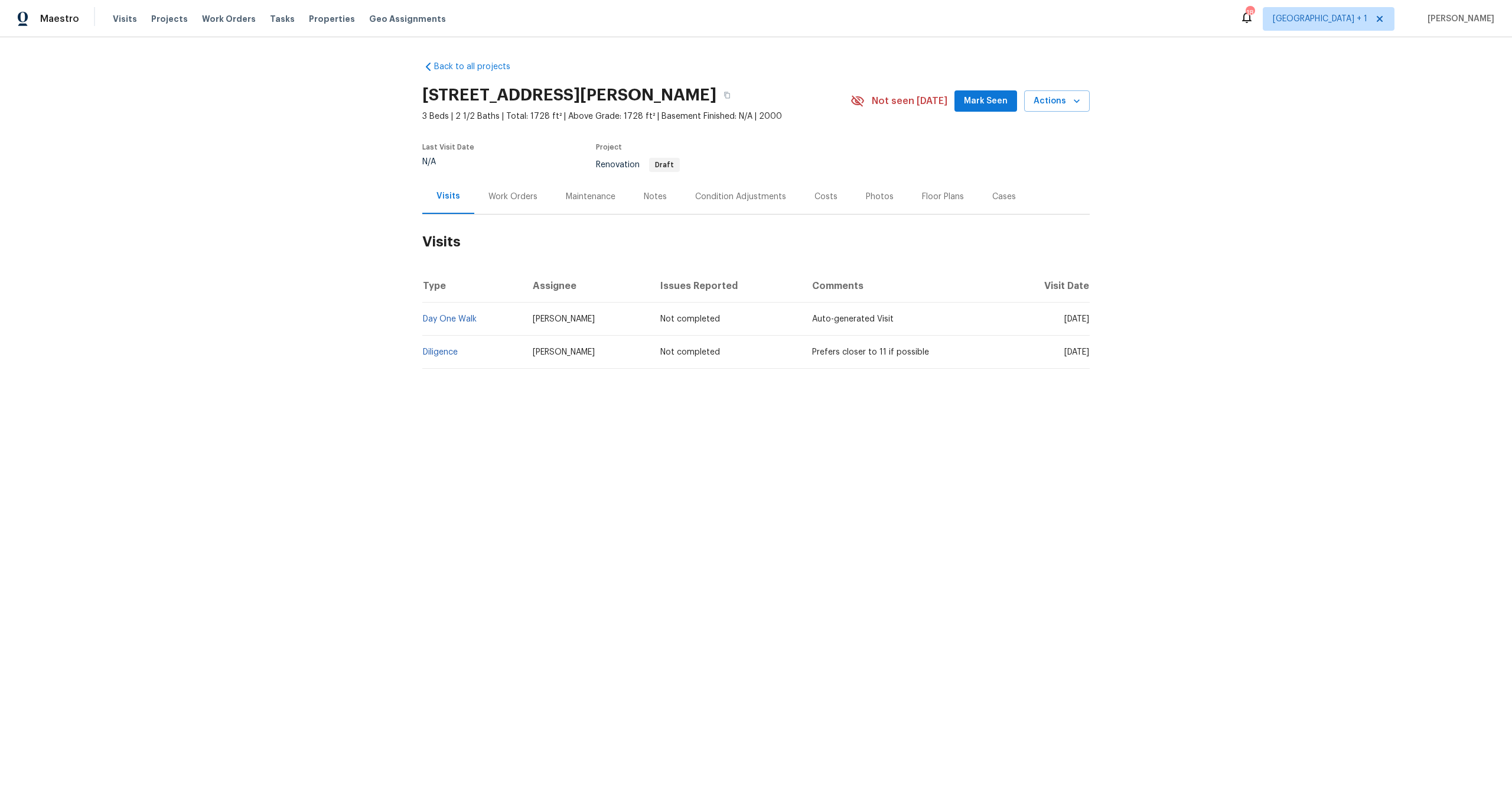
click at [475, 340] on td "Diligence" at bounding box center [473, 352] width 101 height 33
click at [444, 351] on link "Diligence" at bounding box center [440, 352] width 35 height 8
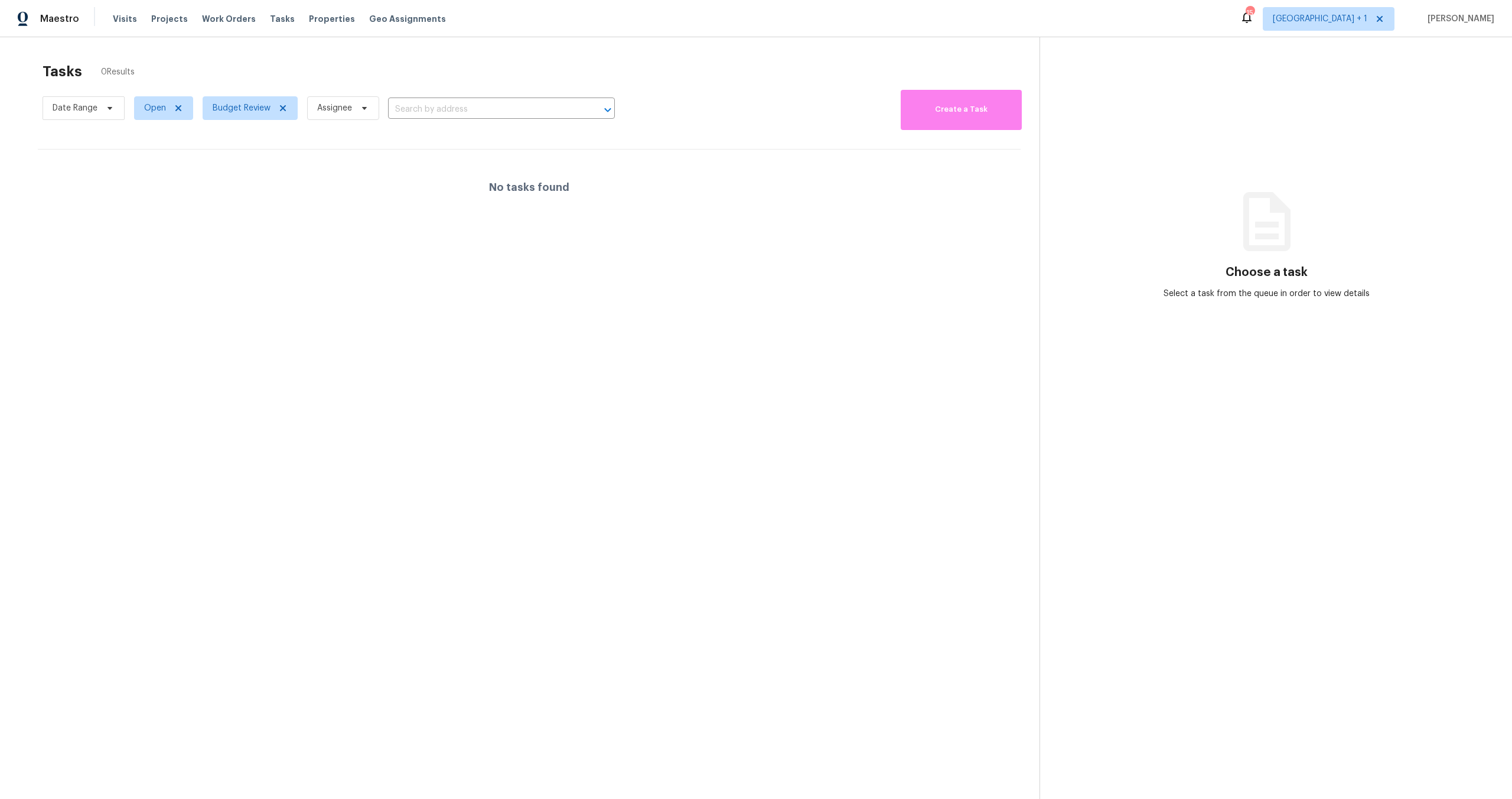
drag, startPoint x: 556, startPoint y: 397, endPoint x: 1373, endPoint y: 128, distance: 860.1
click at [602, 385] on section "Tasks 0 Results Date Range Open Budget Review Assignee ​ Create a Task No tasks…" at bounding box center [529, 446] width 1020 height 780
click at [1349, 19] on span "[GEOGRAPHIC_DATA] + 1" at bounding box center [1320, 19] width 95 height 12
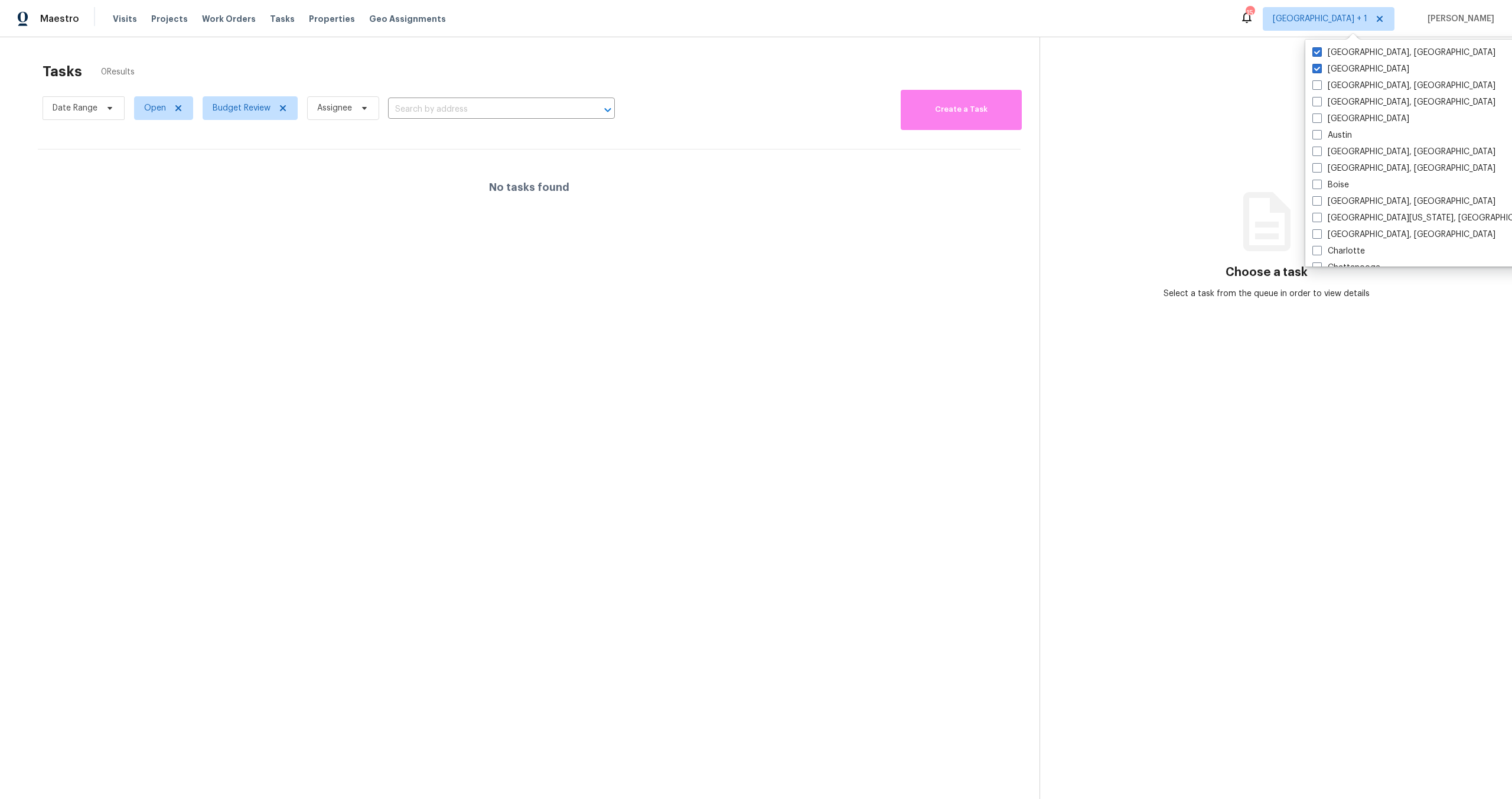
click at [1186, 190] on section "Choose a task Select a task from the queue in order to view details" at bounding box center [1266, 436] width 454 height 799
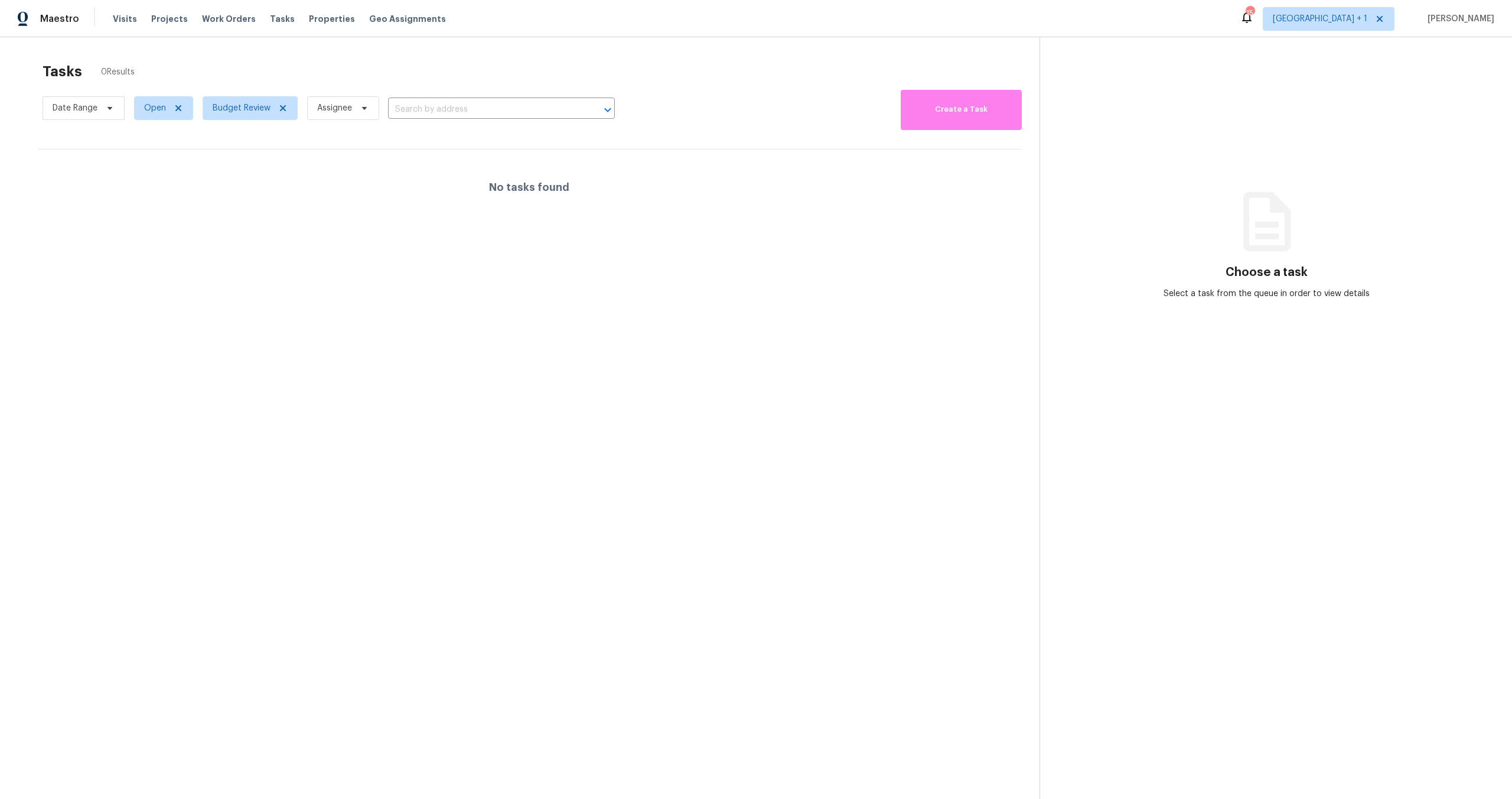
click at [623, 394] on section "Tasks 0 Results Date Range Open Budget Review Assignee ​ Create a Task No tasks…" at bounding box center [529, 446] width 1020 height 780
click at [456, 429] on section "Tasks 0 Results Date Range Open Budget Review Assignee ​ Create a Task No tasks…" at bounding box center [529, 446] width 1020 height 780
click at [514, 404] on section "Tasks 0 Results Date Range Open Budget Review Assignee ​ Create a Task No tasks…" at bounding box center [529, 446] width 1020 height 780
